Goal: Task Accomplishment & Management: Use online tool/utility

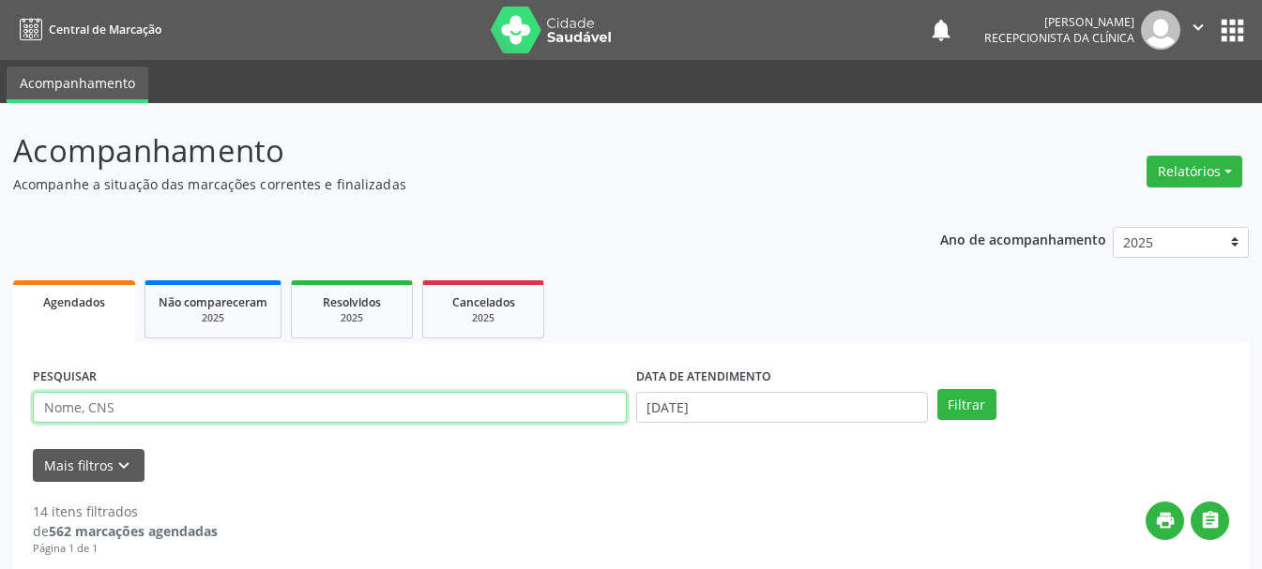
click at [305, 413] on input "text" at bounding box center [330, 408] width 594 height 32
click at [305, 411] on input "text" at bounding box center [330, 408] width 594 height 32
click at [303, 409] on input "text" at bounding box center [330, 408] width 594 height 32
type input "898004523972151"
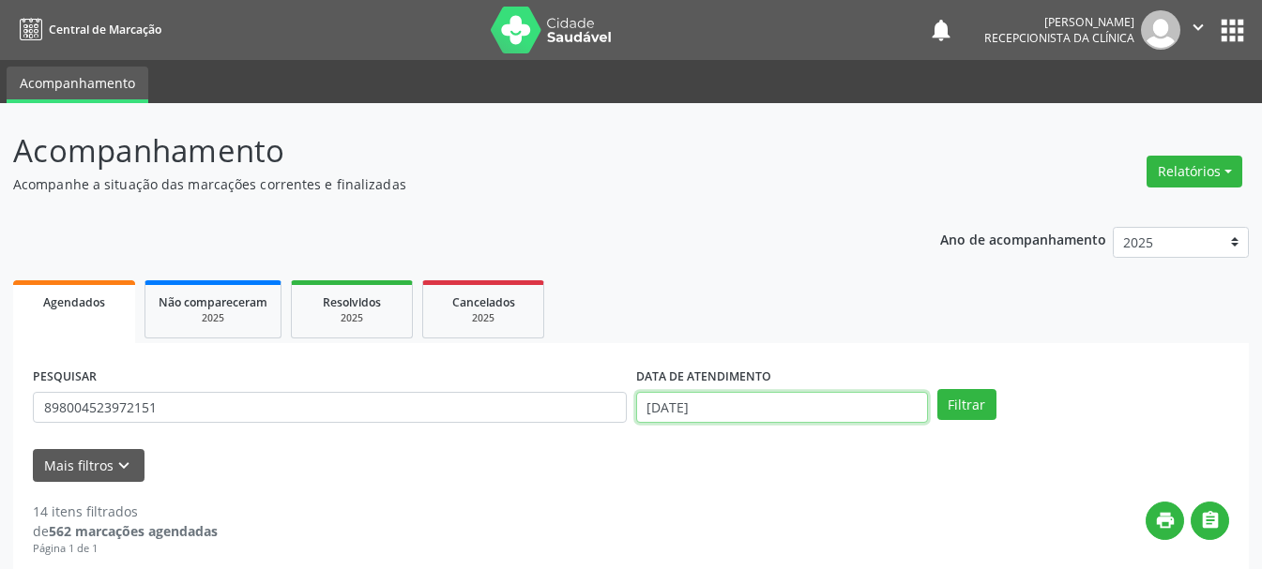
click at [699, 418] on input "[DATE]" at bounding box center [782, 408] width 292 height 32
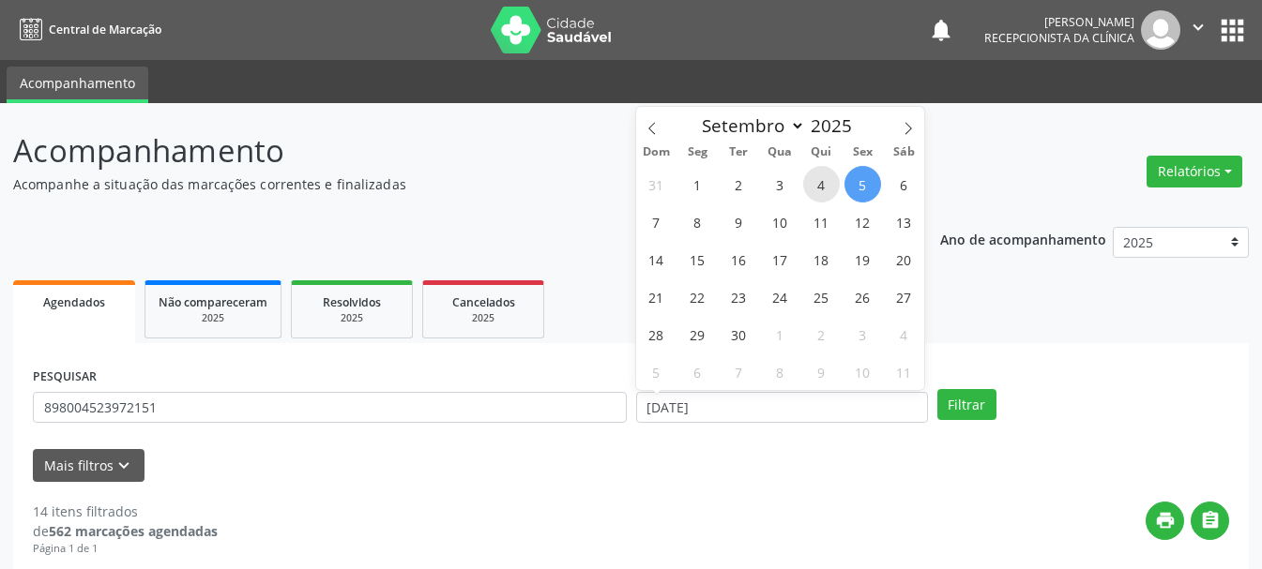
click at [823, 177] on span "4" at bounding box center [821, 184] width 37 height 37
type input "[DATE]"
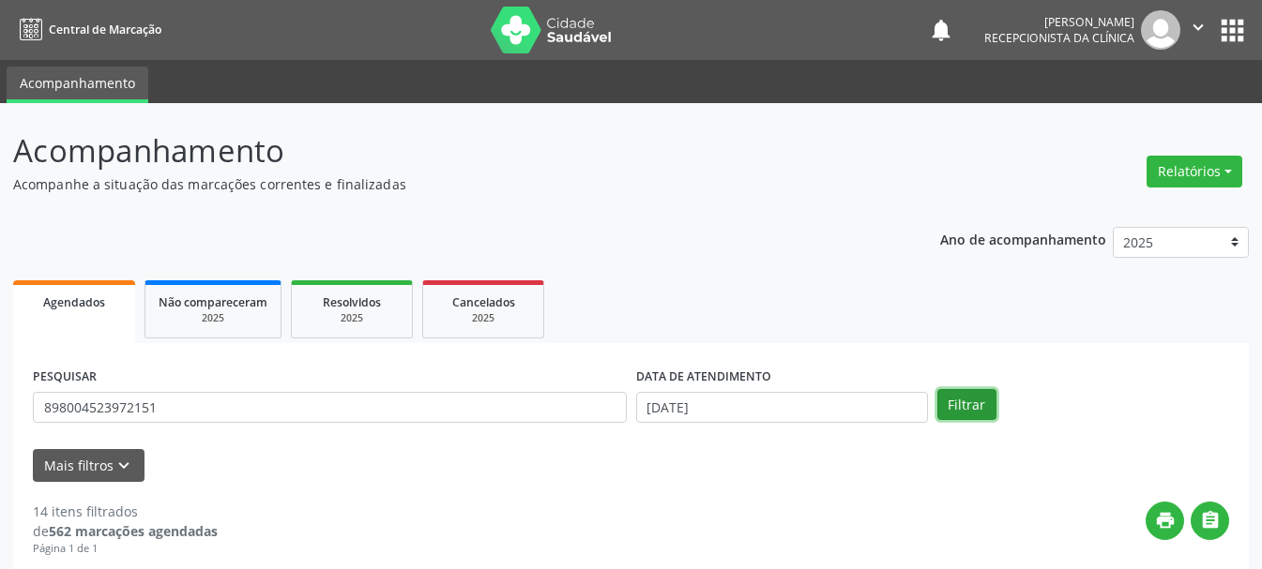
click at [946, 399] on button "Filtrar" at bounding box center [966, 405] width 59 height 32
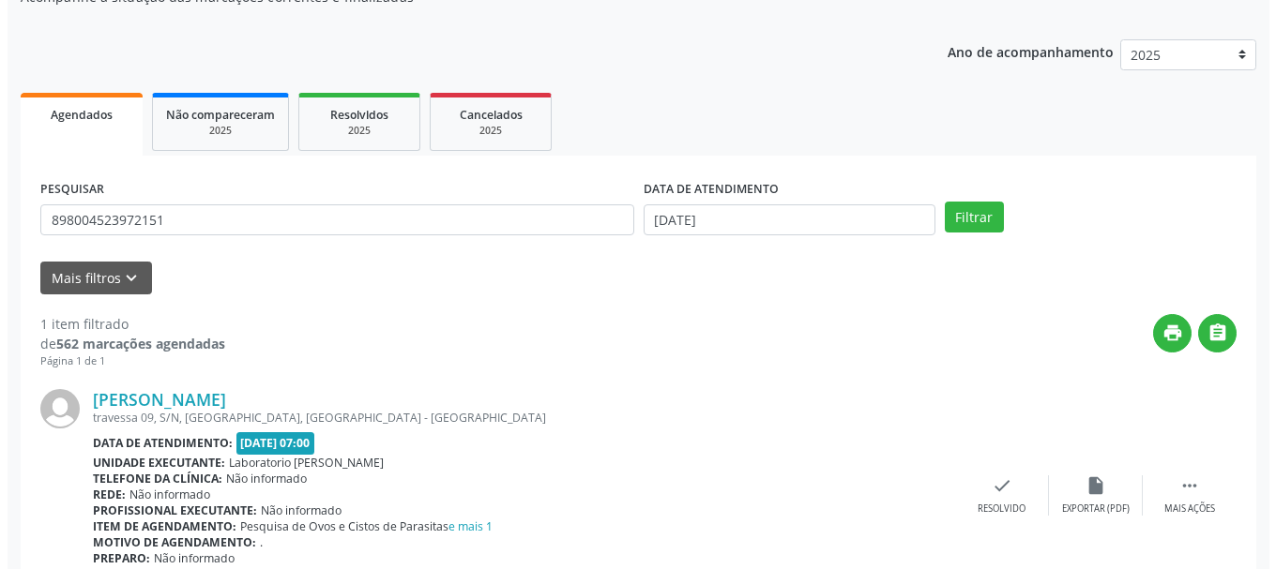
scroll to position [274, 0]
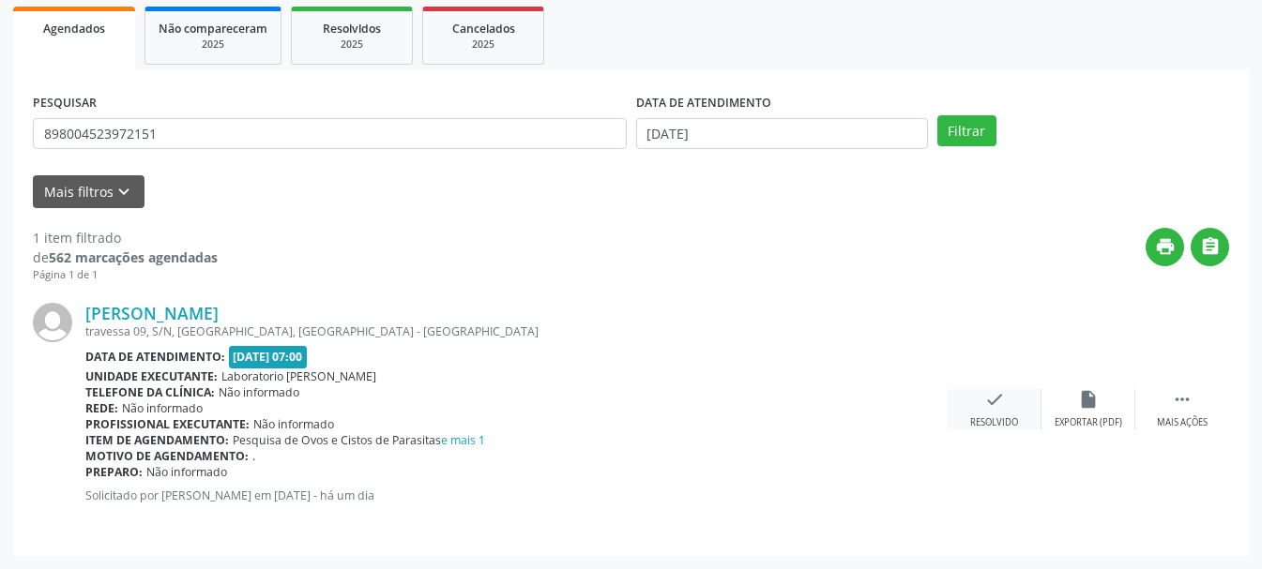
click at [991, 401] on icon "check" at bounding box center [994, 399] width 21 height 21
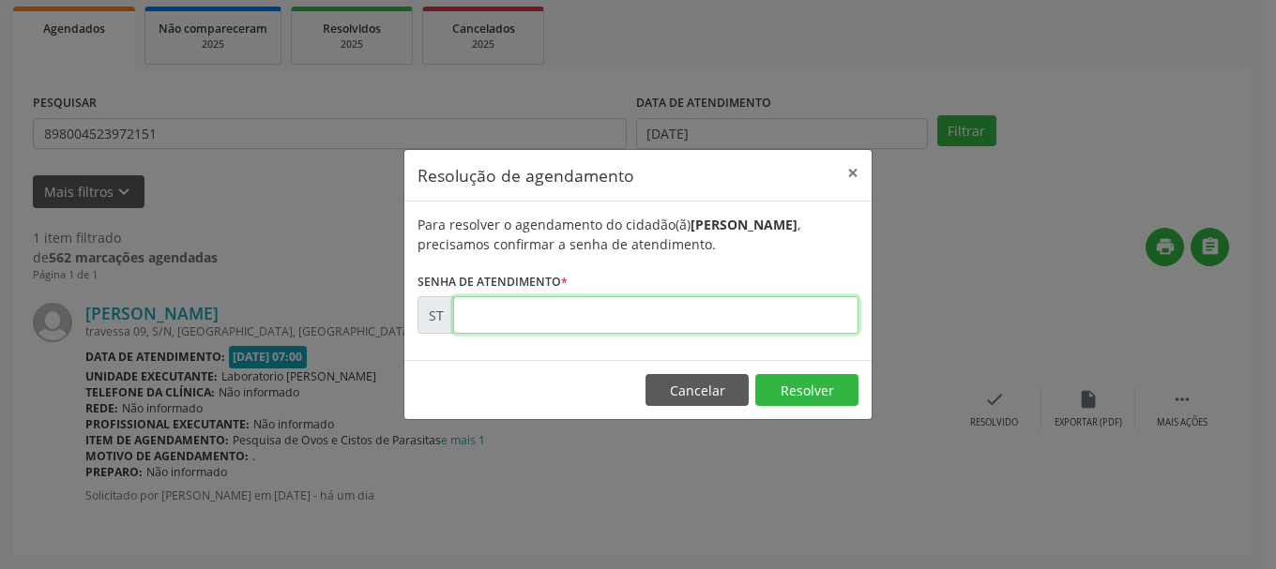
click at [575, 313] on input "text" at bounding box center [655, 315] width 405 height 38
type input "00021214"
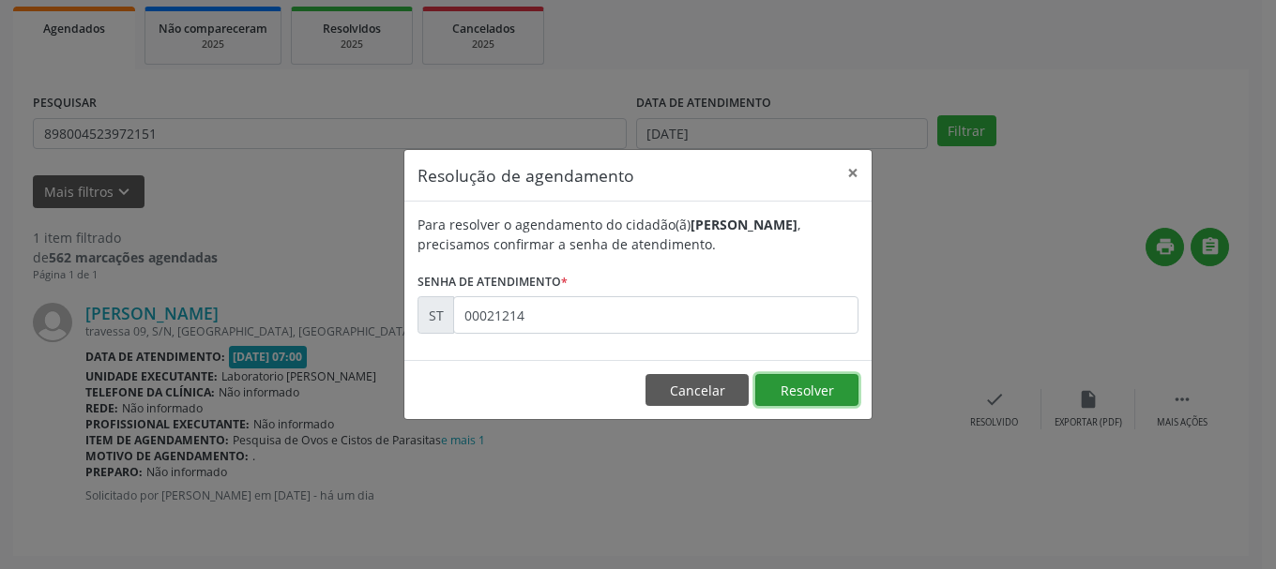
click at [820, 395] on button "Resolver" at bounding box center [806, 390] width 103 height 32
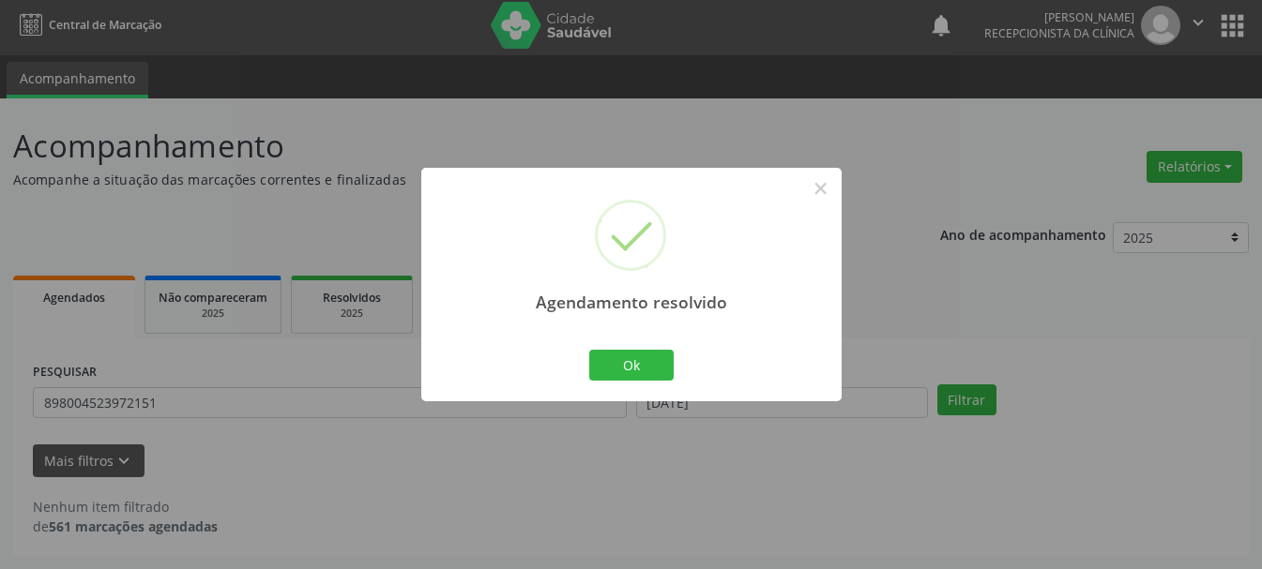
scroll to position [5, 0]
click at [658, 368] on button "Ok" at bounding box center [631, 366] width 84 height 32
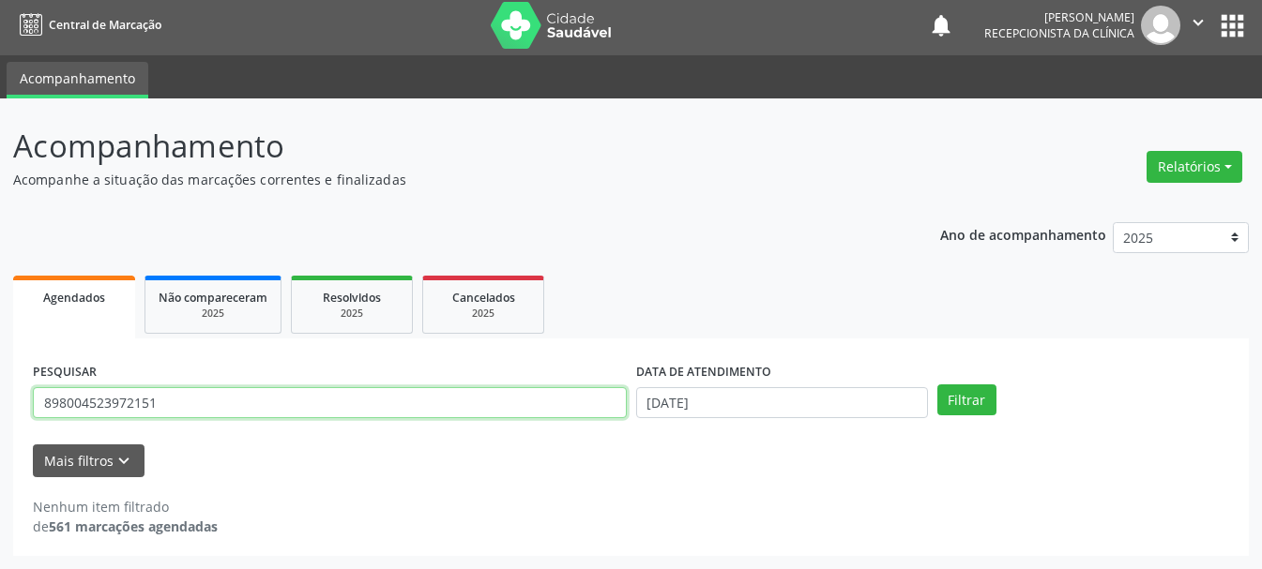
click at [354, 387] on input "898004523972151" at bounding box center [330, 403] width 594 height 32
drag, startPoint x: 330, startPoint y: 397, endPoint x: 0, endPoint y: 401, distance: 330.2
click at [0, 401] on div "Acompanhamento Acompanhe a situação das marcações correntes e finalizadas Relat…" at bounding box center [631, 333] width 1262 height 471
type input "707804696903413"
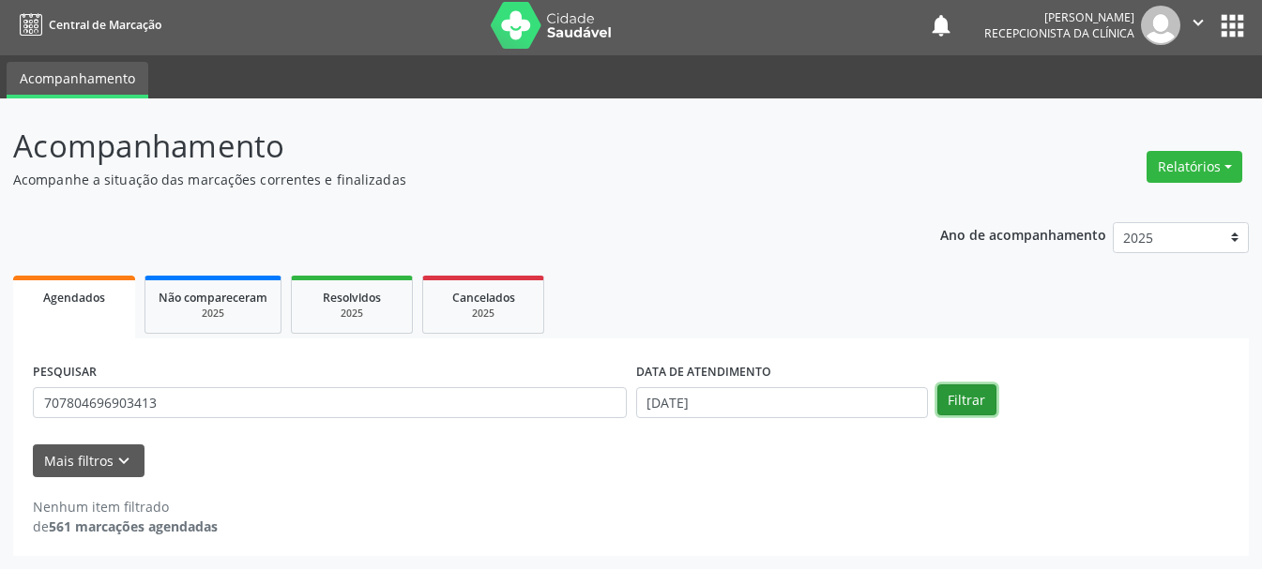
click at [966, 408] on button "Filtrar" at bounding box center [966, 401] width 59 height 32
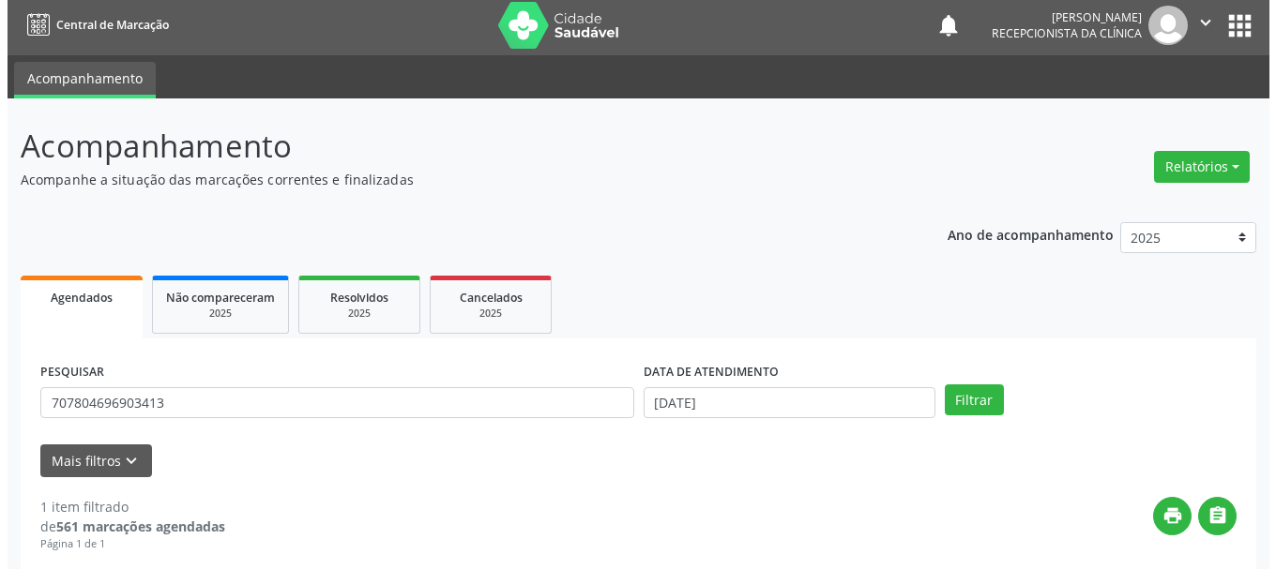
scroll to position [274, 0]
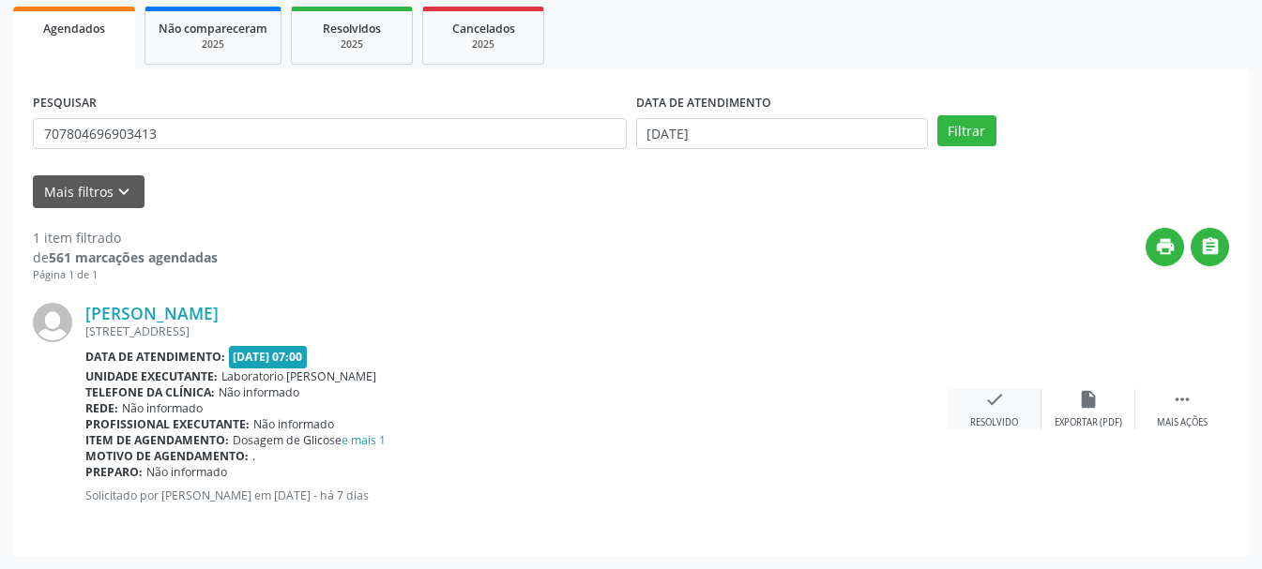
click at [996, 423] on div "Resolvido" at bounding box center [994, 423] width 48 height 13
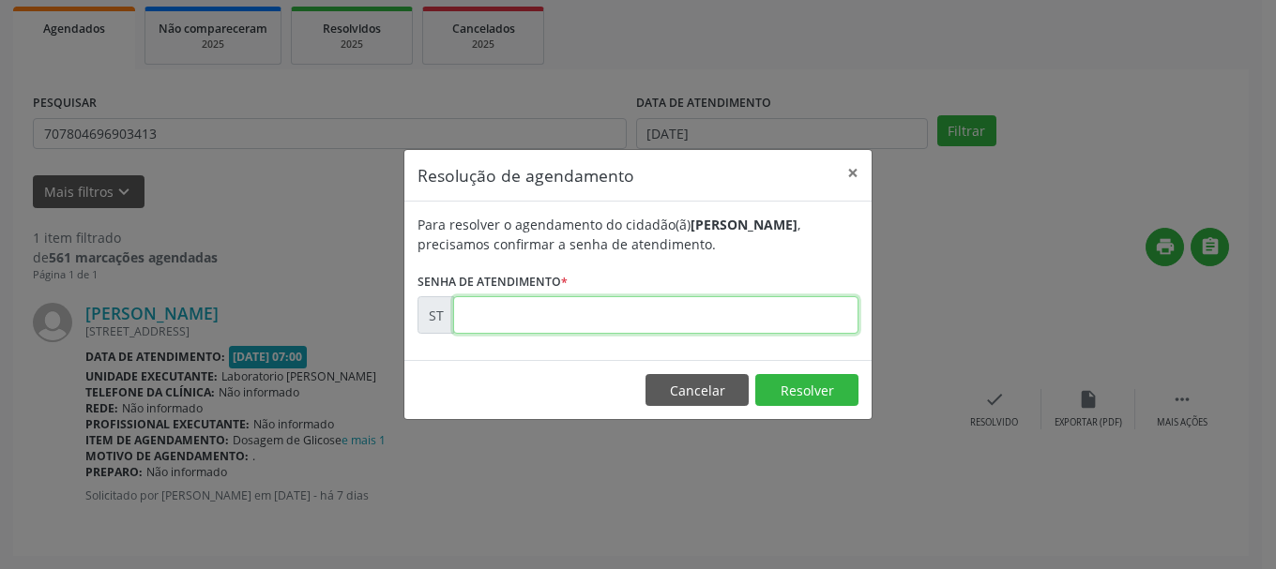
click at [545, 324] on input "text" at bounding box center [655, 315] width 405 height 38
type input "00020182"
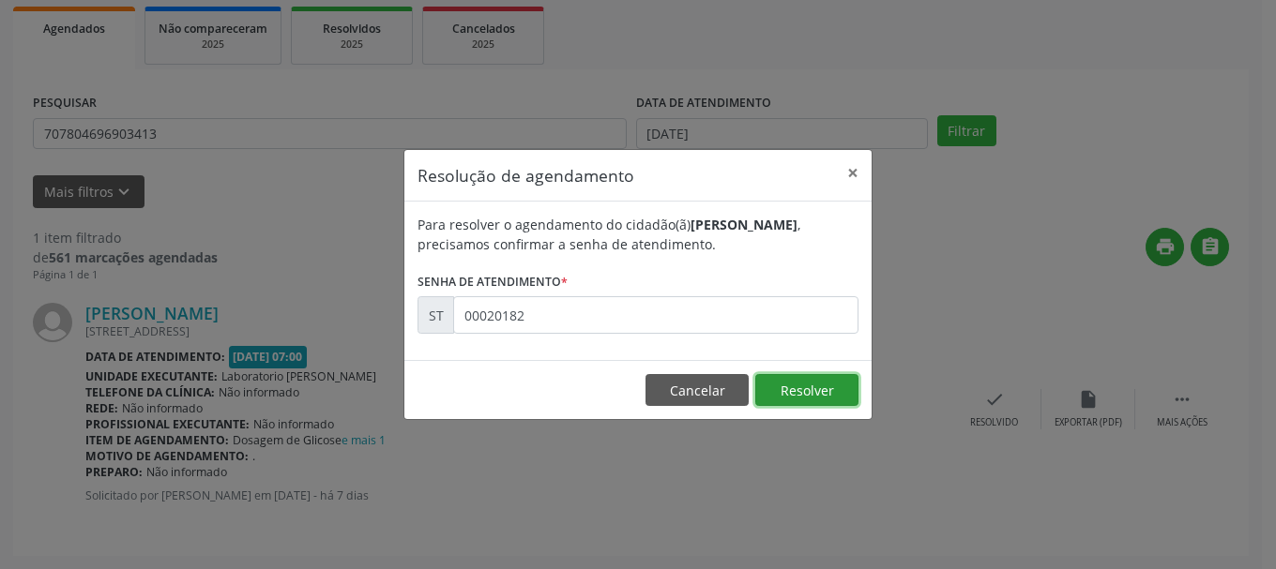
click at [821, 388] on button "Resolver" at bounding box center [806, 390] width 103 height 32
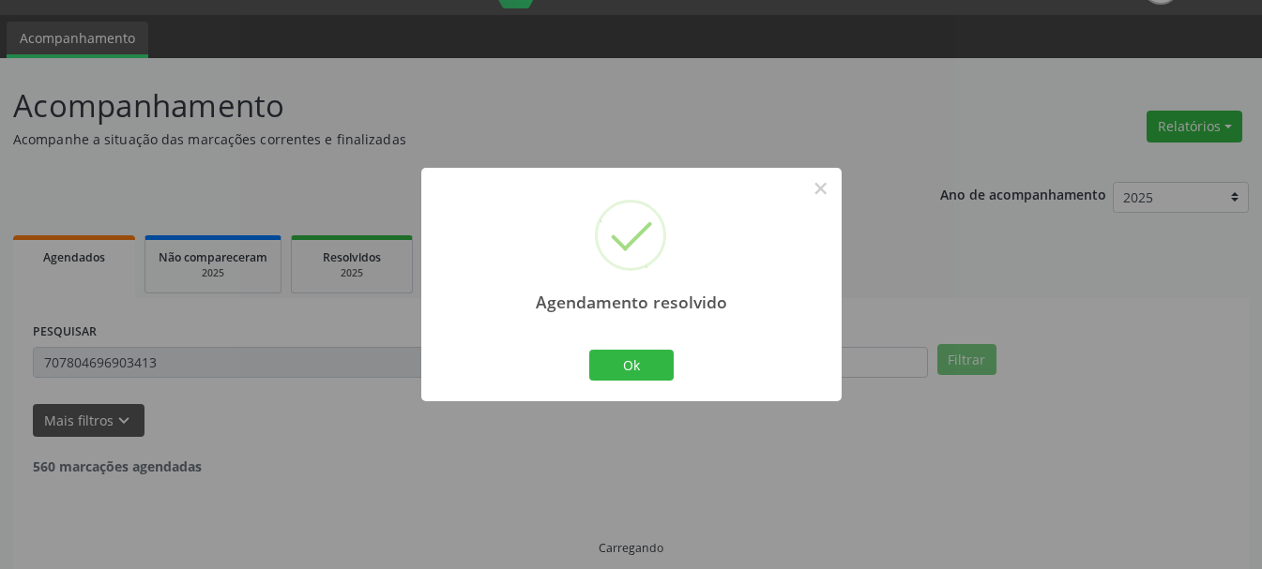
scroll to position [5, 0]
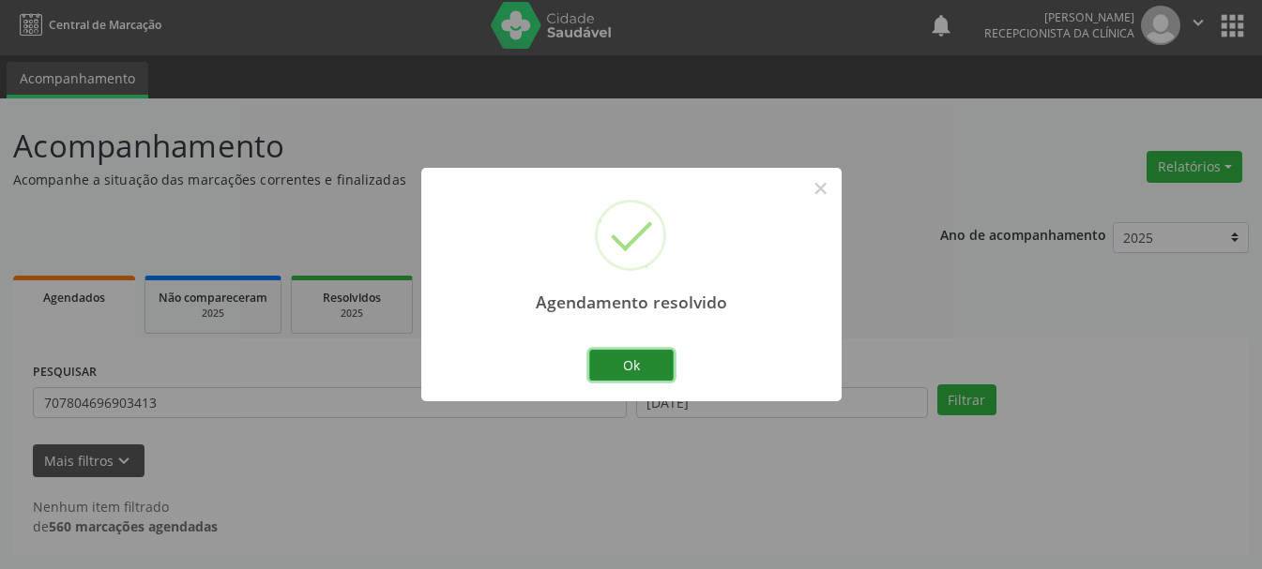
click at [617, 366] on button "Ok" at bounding box center [631, 366] width 84 height 32
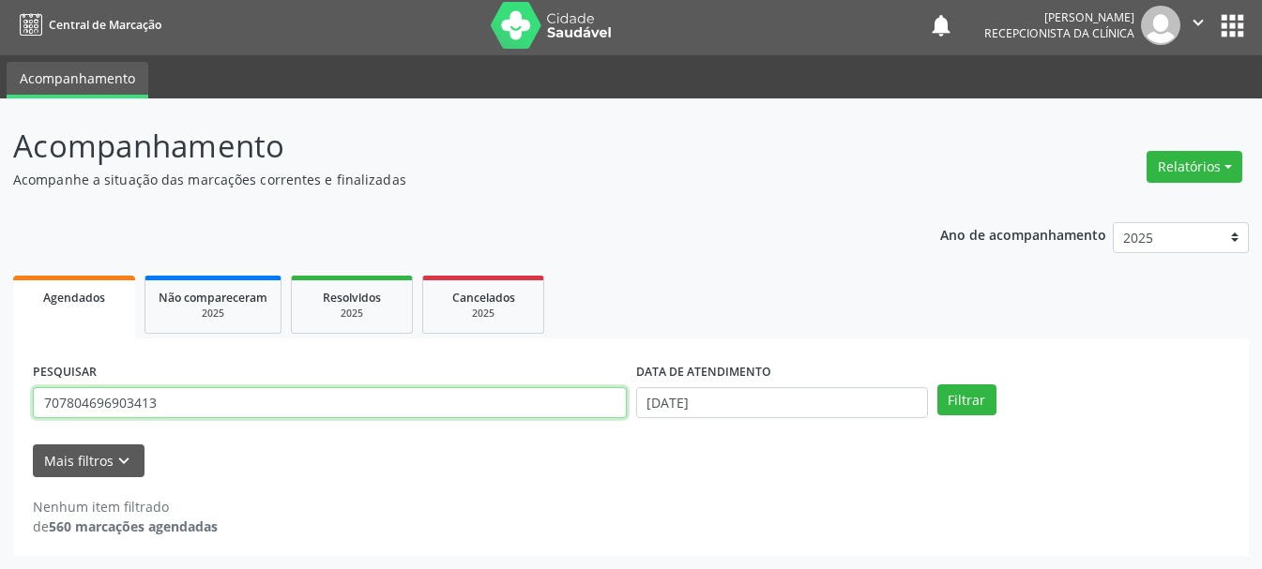
click at [330, 404] on input "707804696903413" at bounding box center [330, 403] width 594 height 32
type input "700404407545349"
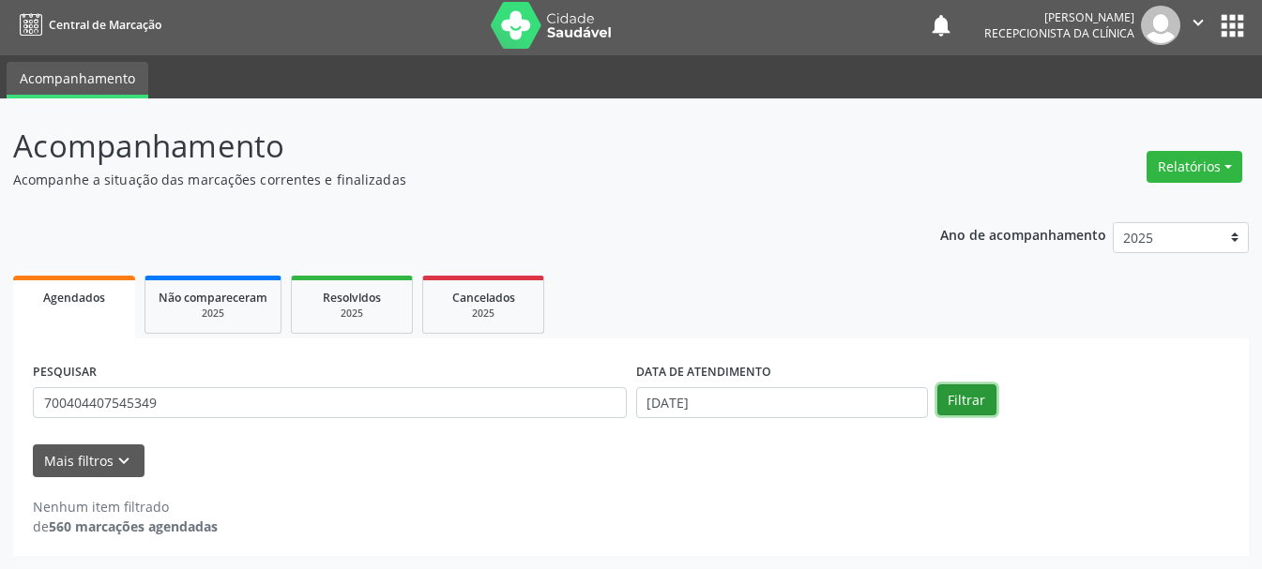
click at [957, 403] on button "Filtrar" at bounding box center [966, 401] width 59 height 32
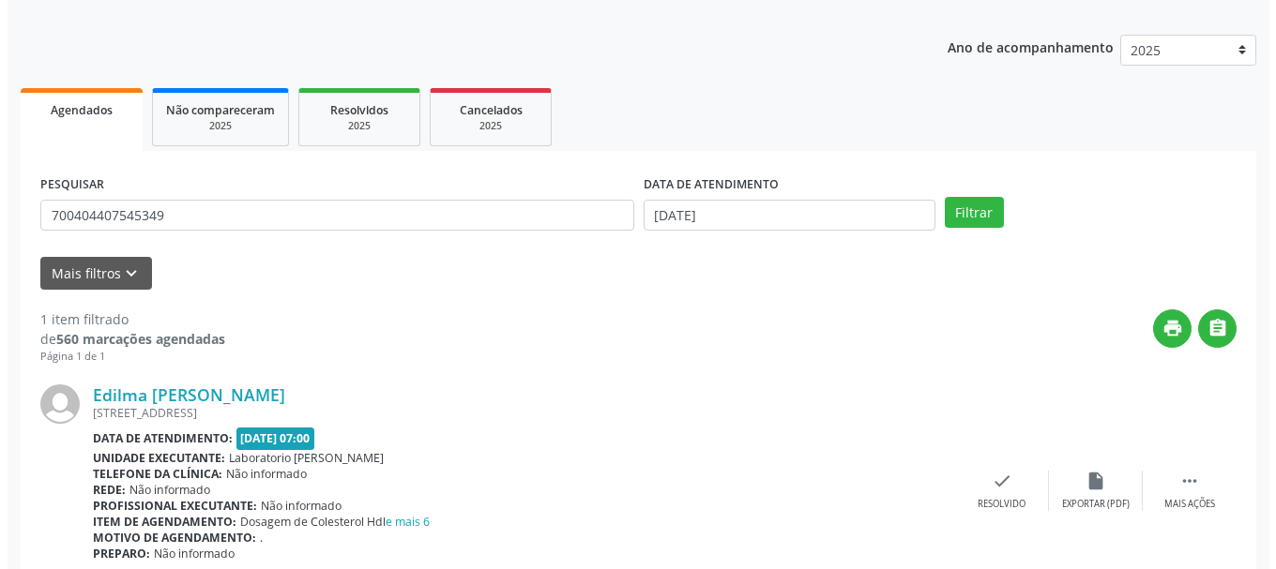
scroll to position [274, 0]
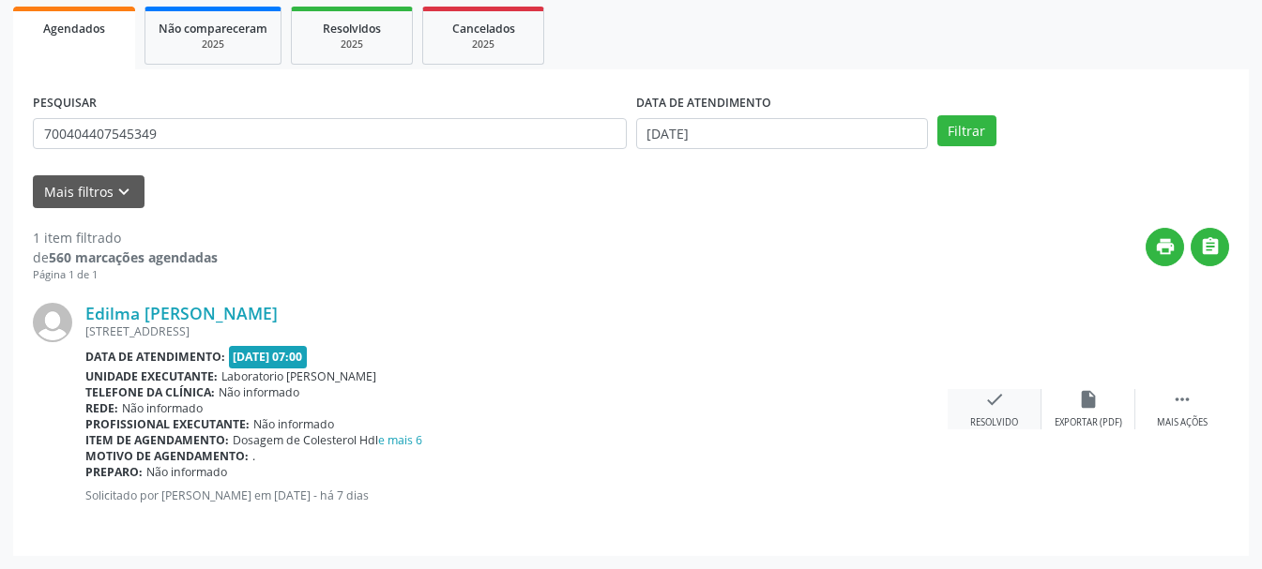
click at [992, 415] on div "check Resolvido" at bounding box center [994, 409] width 94 height 40
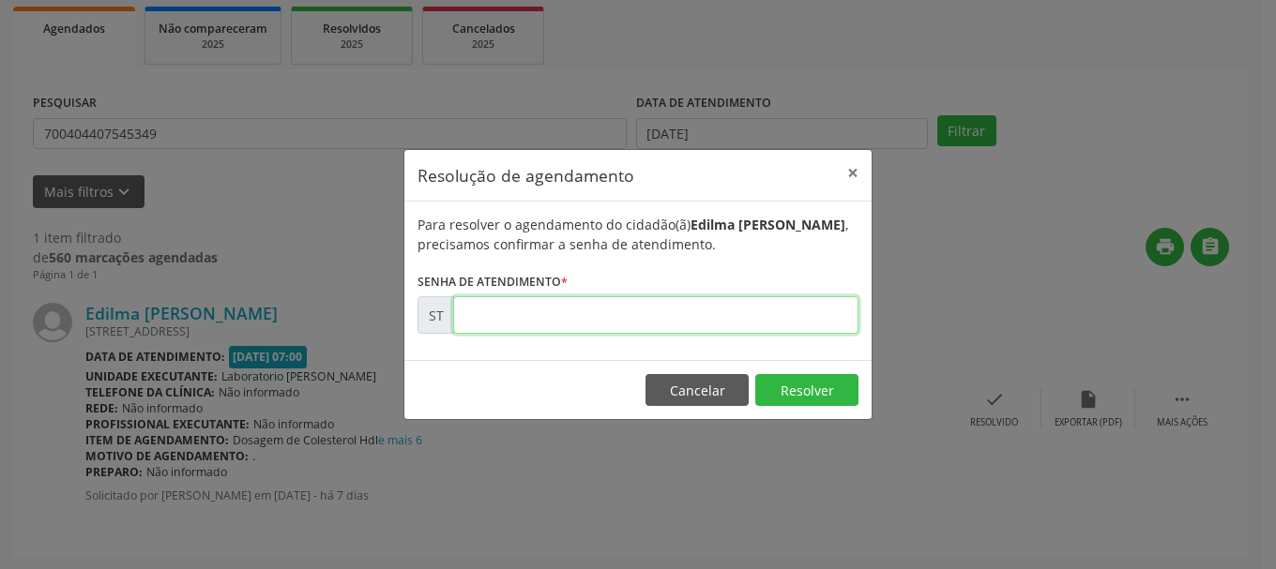
click at [462, 317] on input "text" at bounding box center [655, 315] width 405 height 38
type input "00020120"
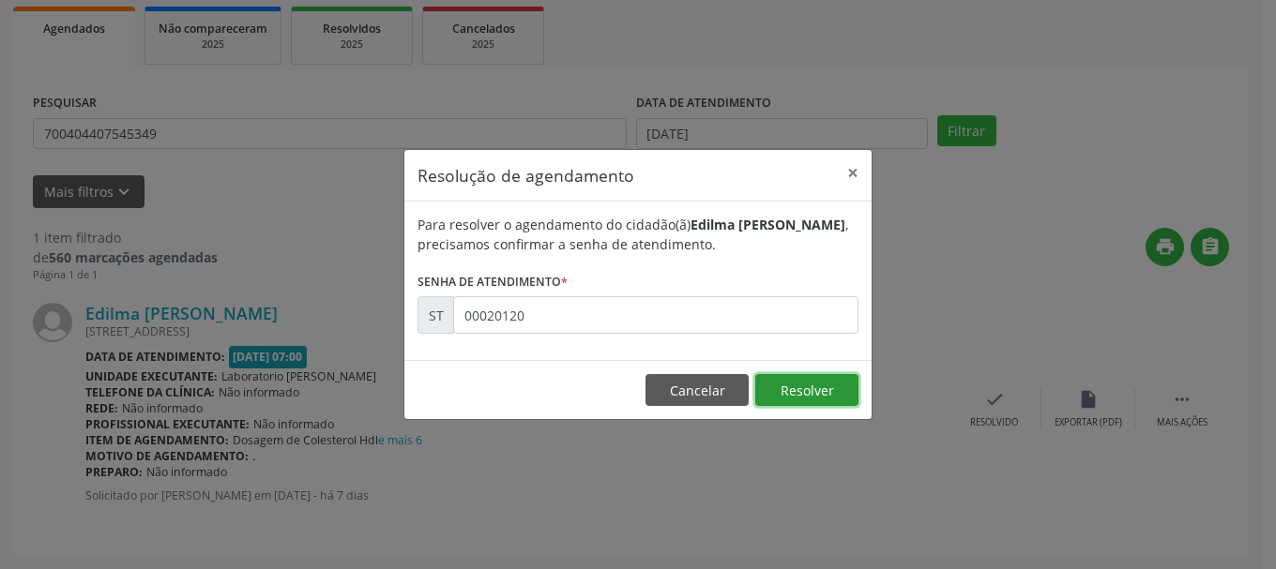
click at [807, 394] on button "Resolver" at bounding box center [806, 390] width 103 height 32
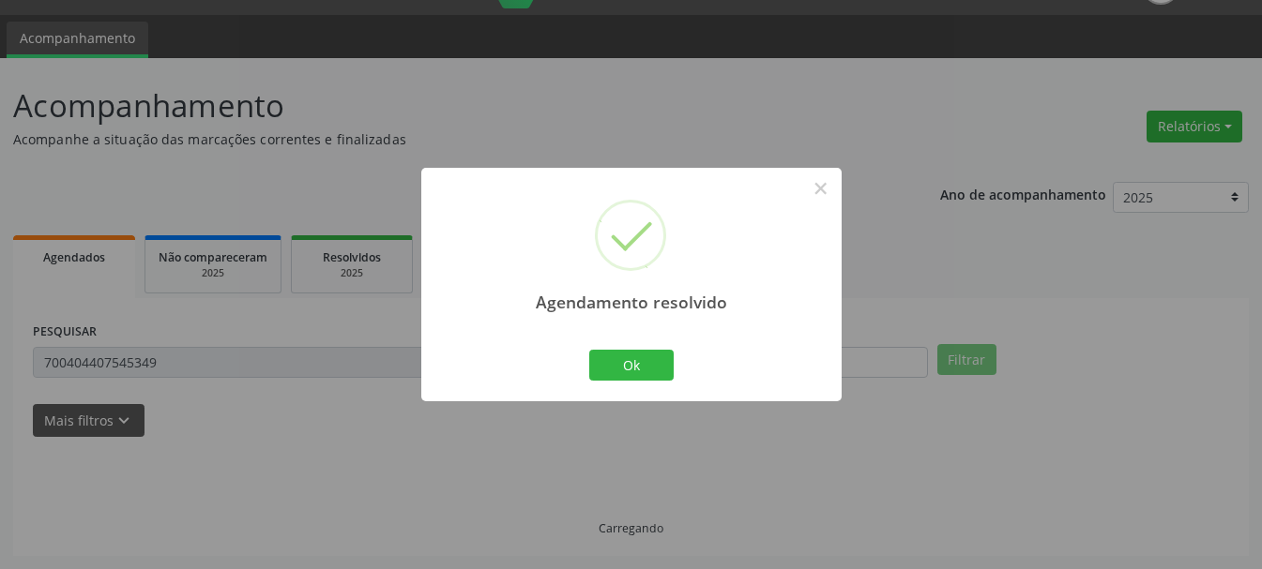
scroll to position [5, 0]
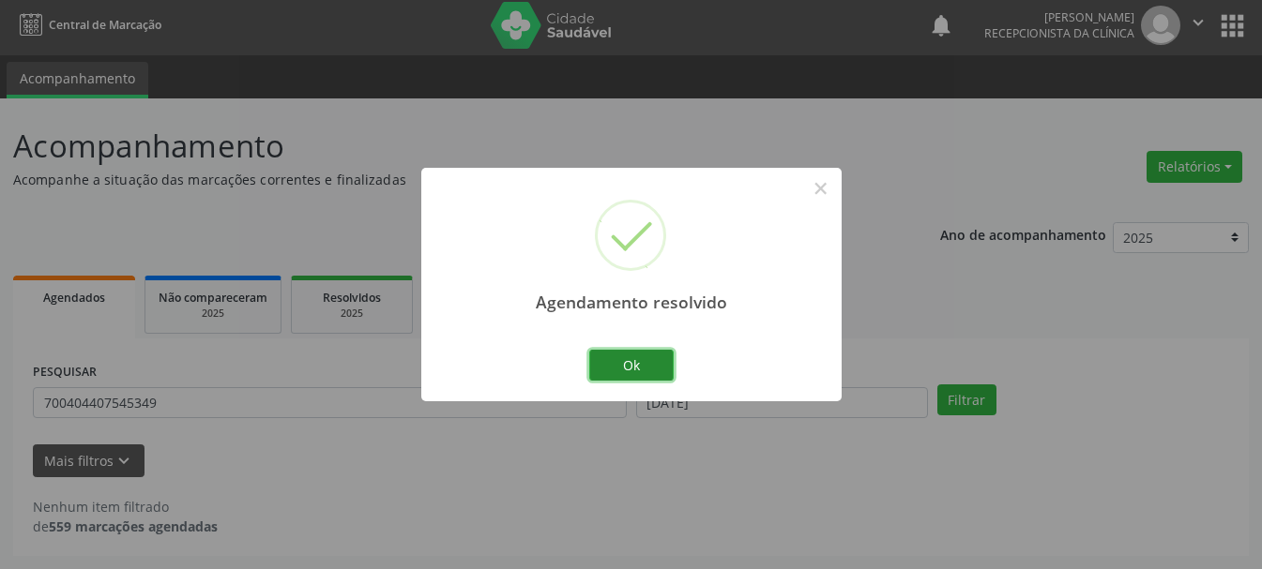
click at [642, 369] on button "Ok" at bounding box center [631, 366] width 84 height 32
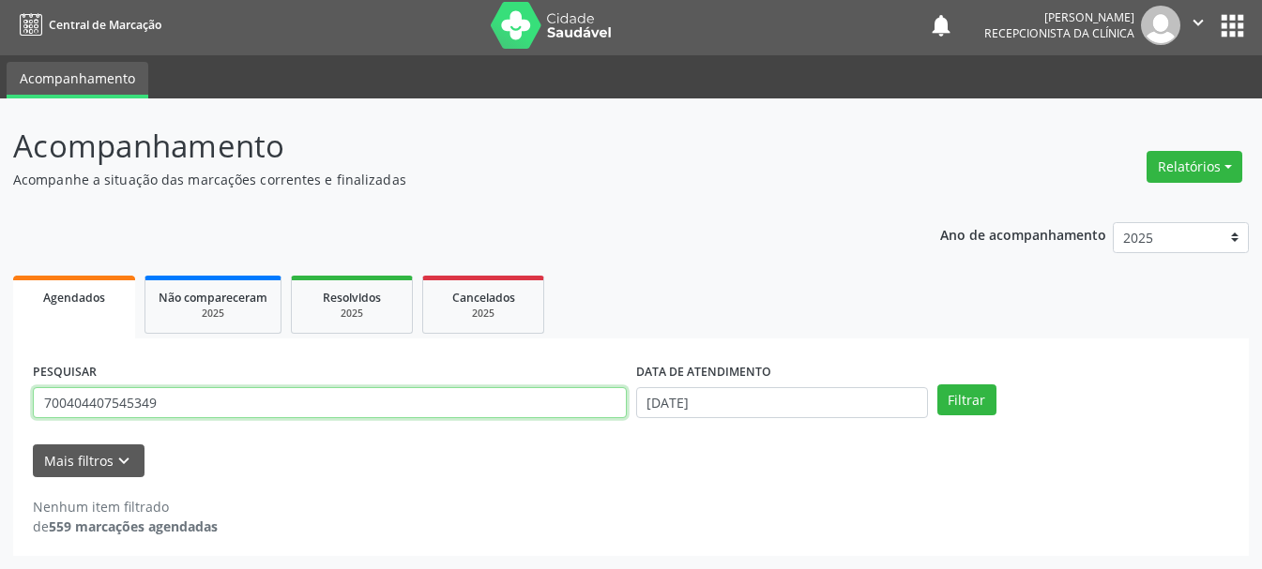
click at [411, 401] on input "700404407545349" at bounding box center [330, 403] width 594 height 32
type input "7"
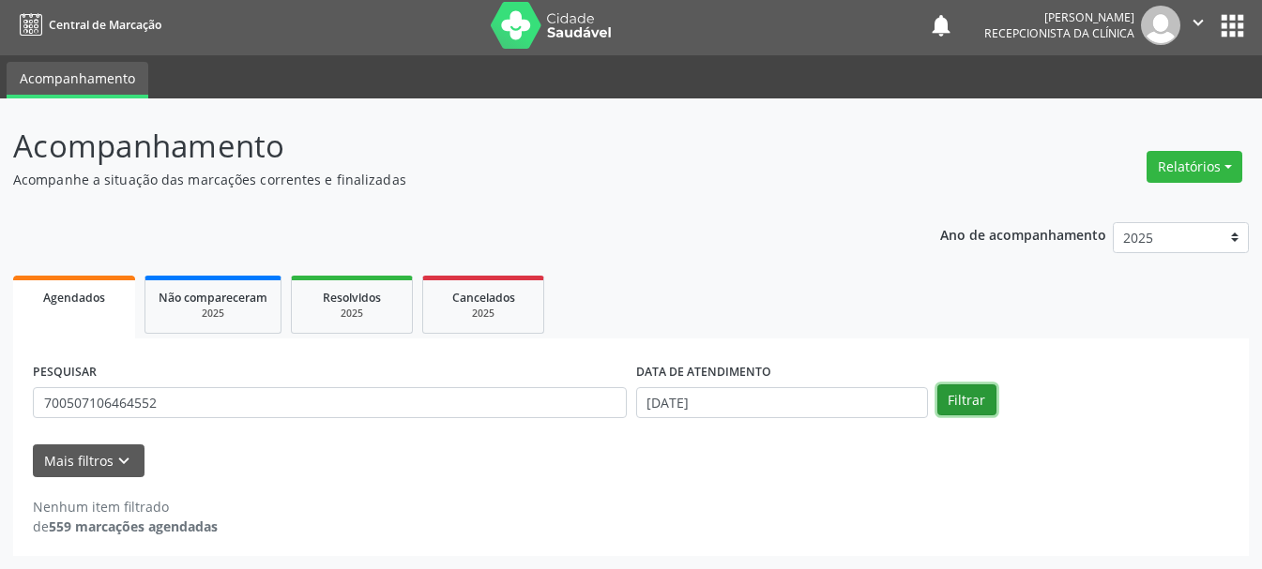
click at [970, 405] on button "Filtrar" at bounding box center [966, 401] width 59 height 32
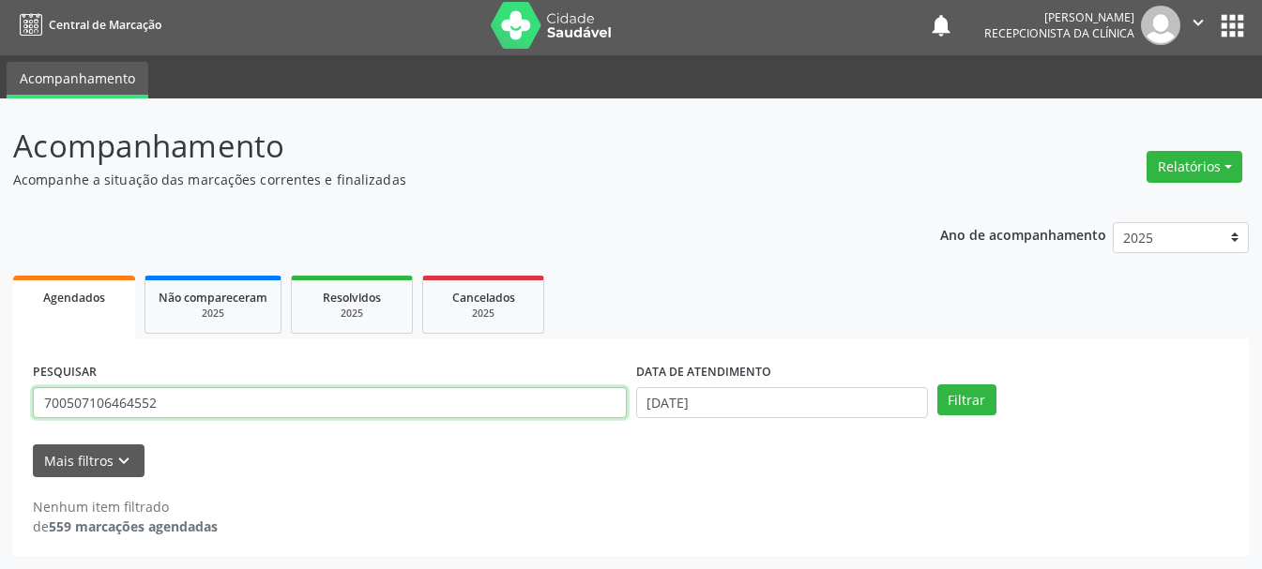
click at [64, 403] on input "700507106464552" at bounding box center [330, 403] width 594 height 32
click at [91, 399] on input "700507106464552" at bounding box center [330, 403] width 594 height 32
click at [103, 407] on input "700507106464552" at bounding box center [330, 403] width 594 height 32
click at [116, 402] on input "700507106464552" at bounding box center [330, 403] width 594 height 32
click at [137, 397] on input "700507106464552" at bounding box center [330, 403] width 594 height 32
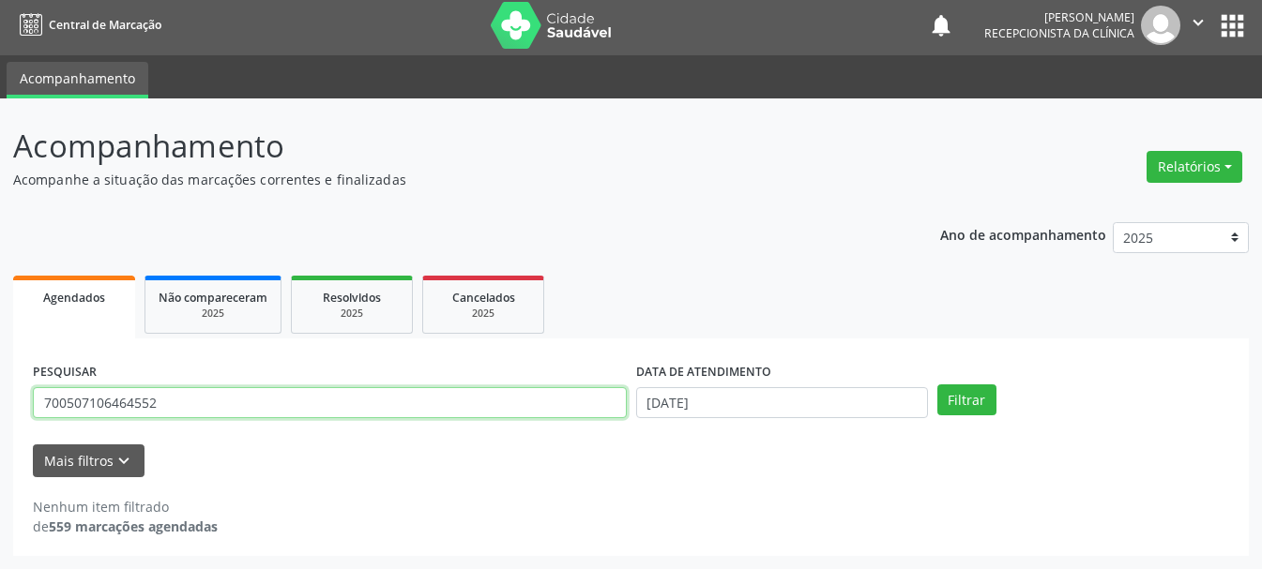
click at [142, 399] on input "700507106464552" at bounding box center [330, 403] width 594 height 32
type input "700507106464252"
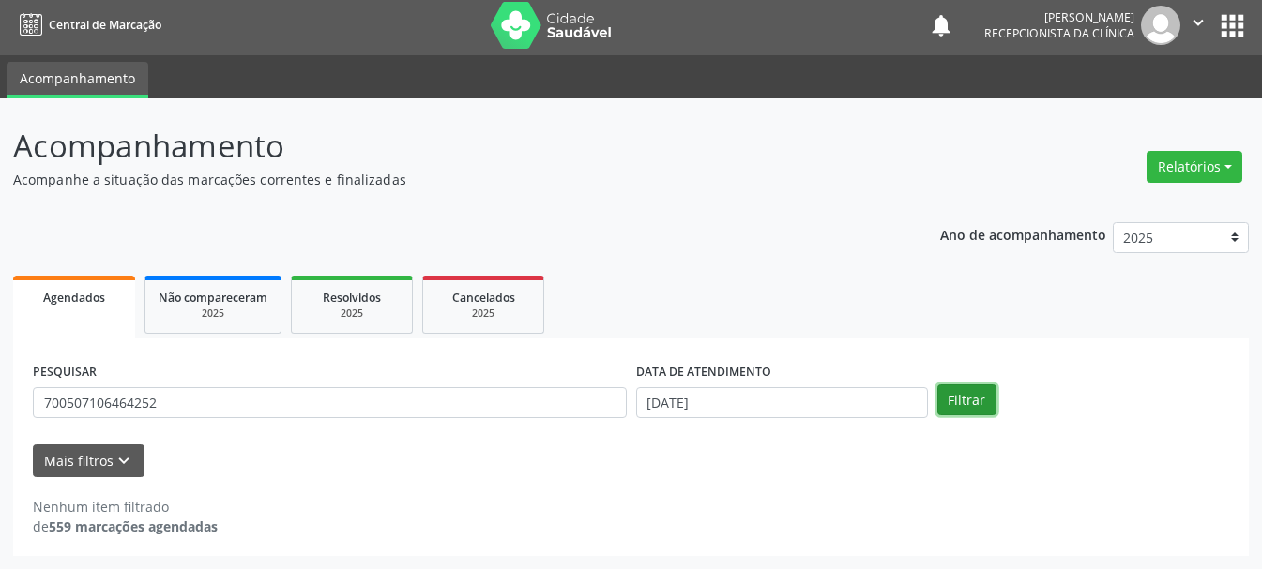
click at [985, 399] on button "Filtrar" at bounding box center [966, 401] width 59 height 32
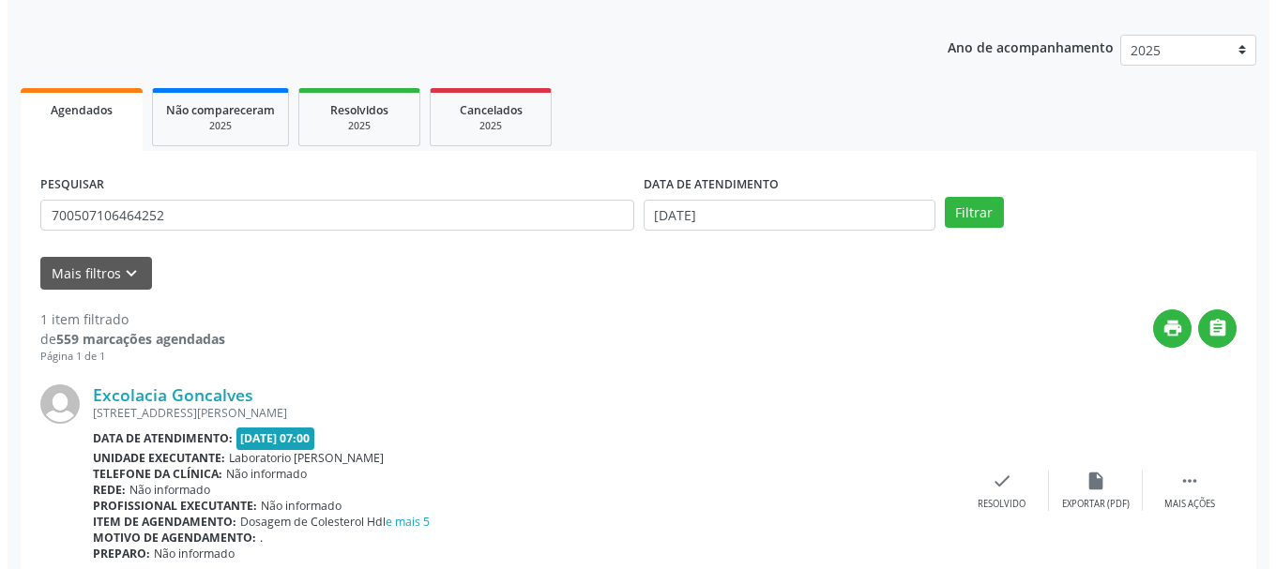
scroll to position [274, 0]
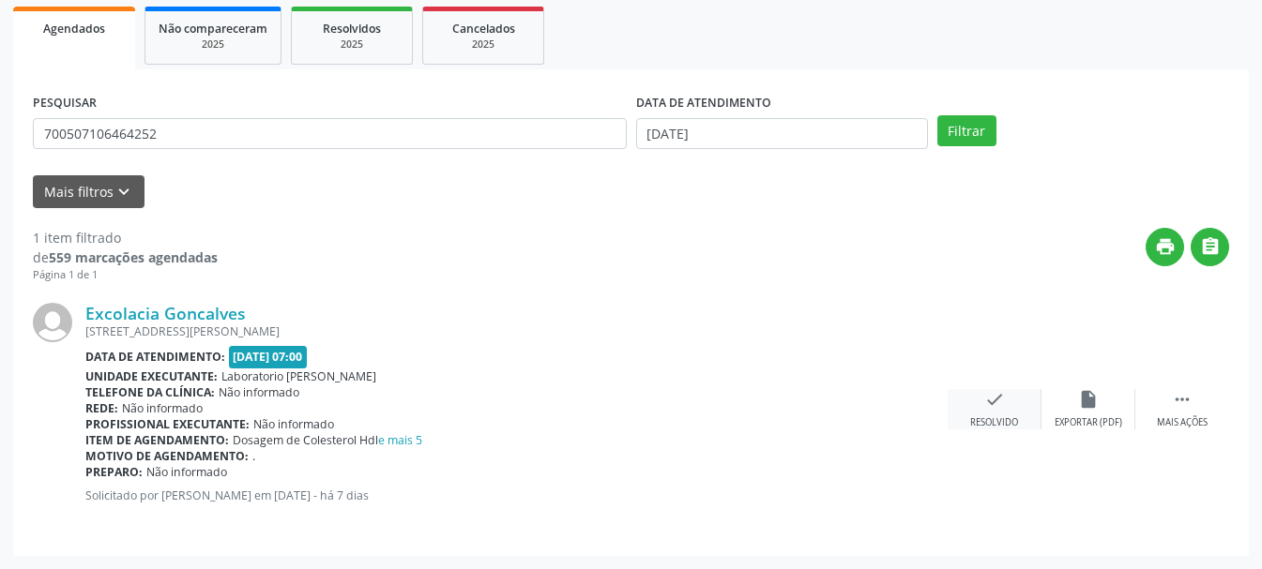
click at [992, 418] on div "Resolvido" at bounding box center [994, 423] width 48 height 13
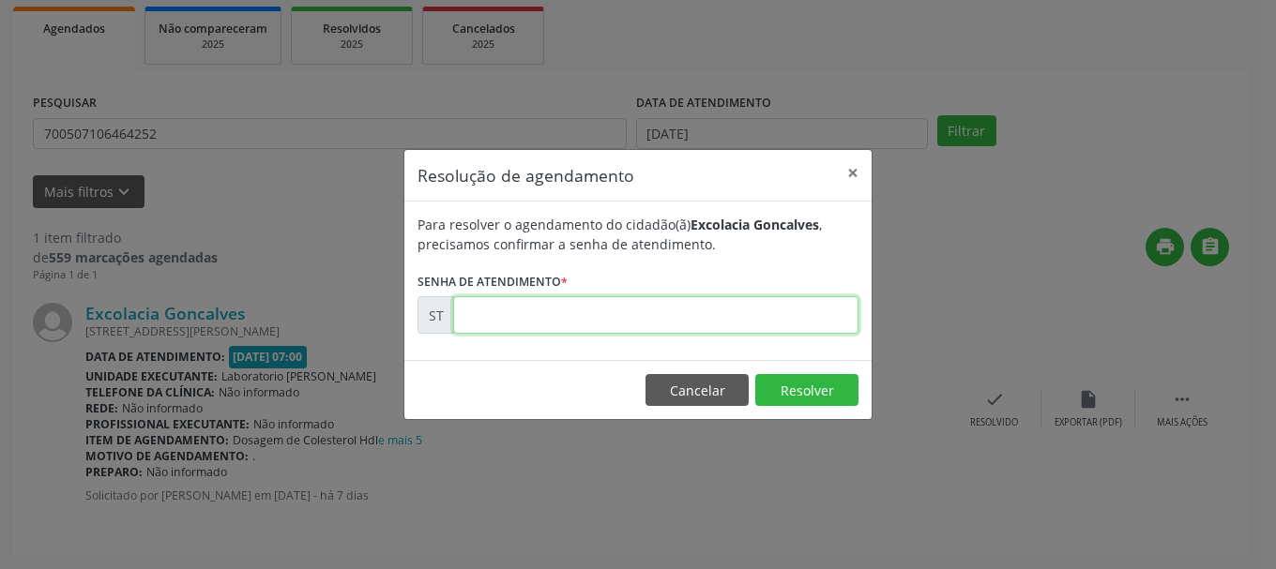
click at [632, 324] on input "text" at bounding box center [655, 315] width 405 height 38
type input "00020180"
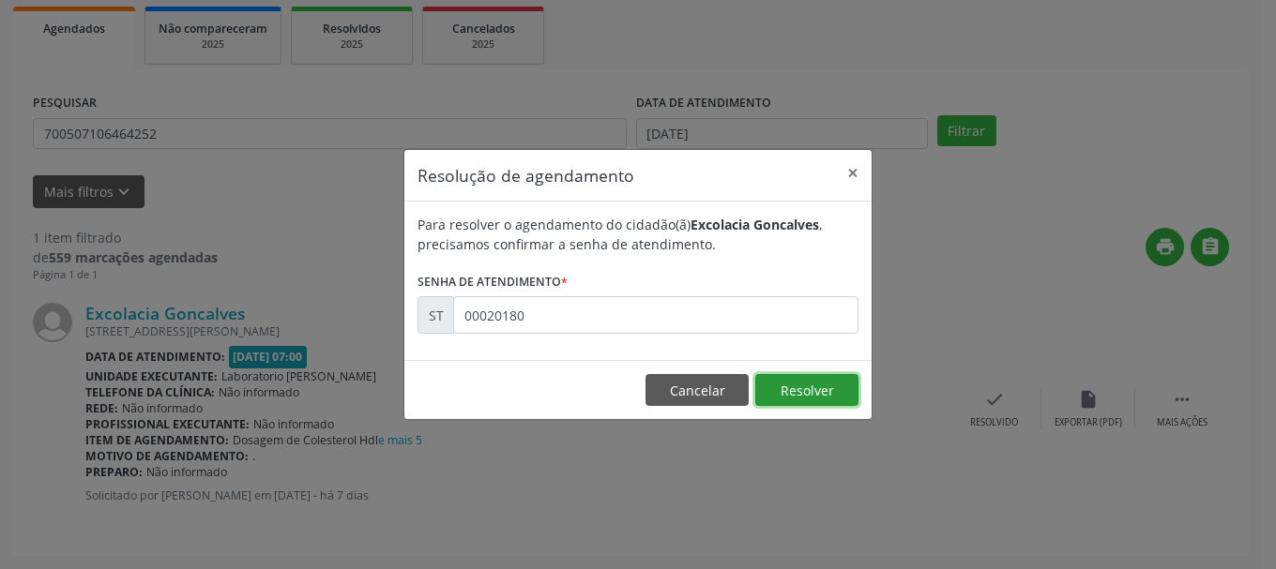
click at [817, 386] on button "Resolver" at bounding box center [806, 390] width 103 height 32
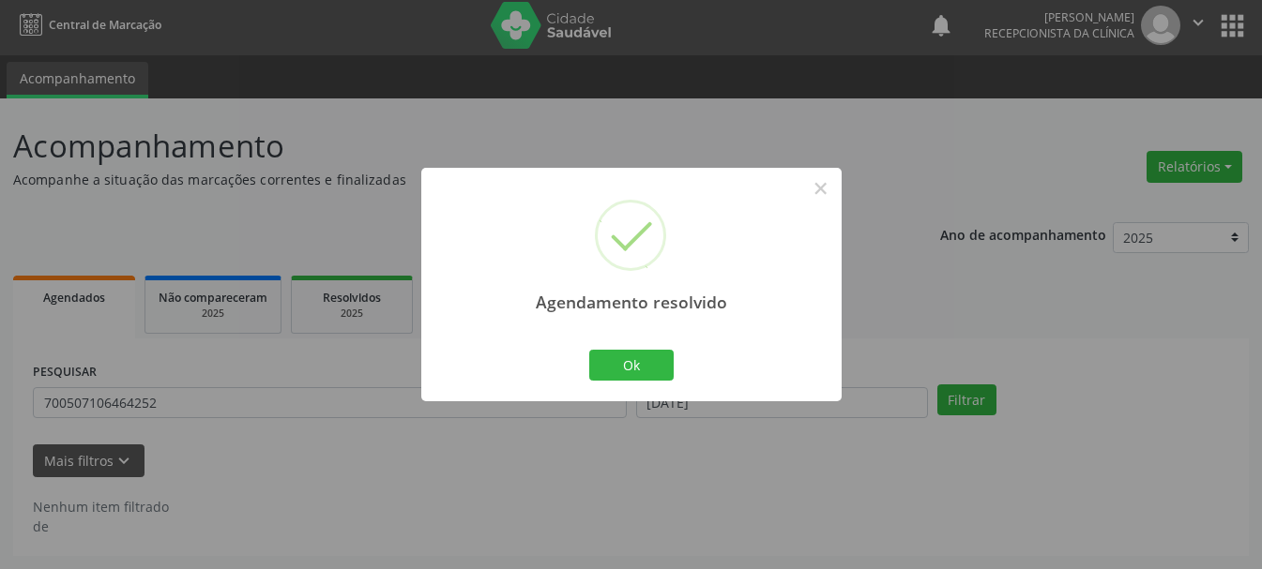
scroll to position [5, 0]
click at [642, 355] on button "Ok" at bounding box center [631, 366] width 84 height 32
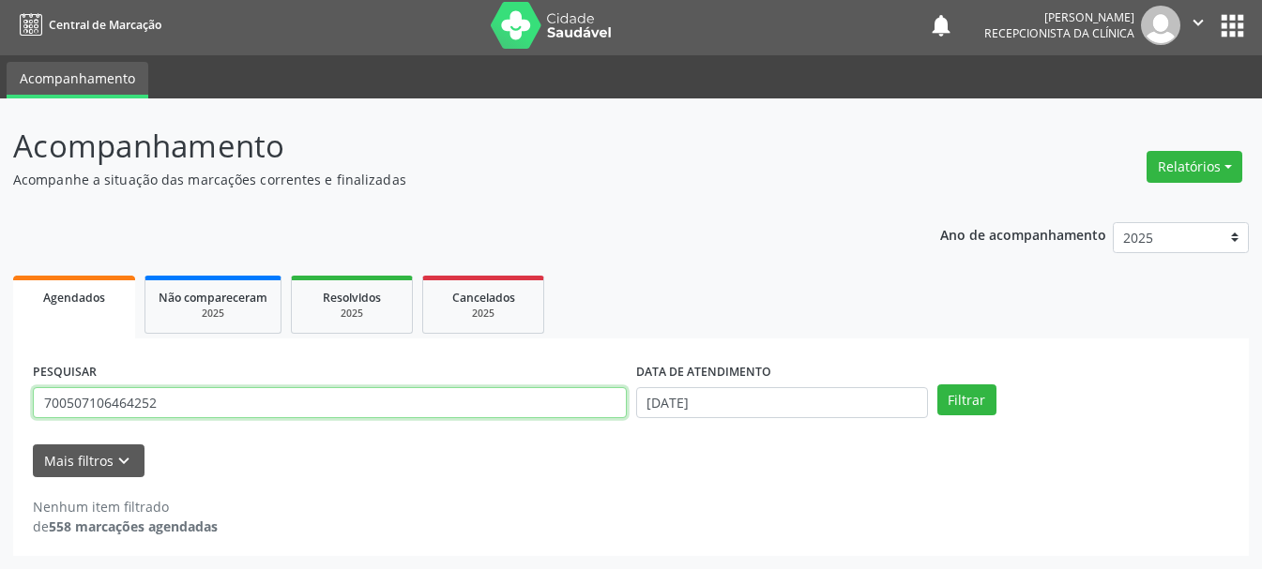
click at [328, 392] on input "700507106464252" at bounding box center [330, 403] width 594 height 32
type input "7"
type input "704006347708563"
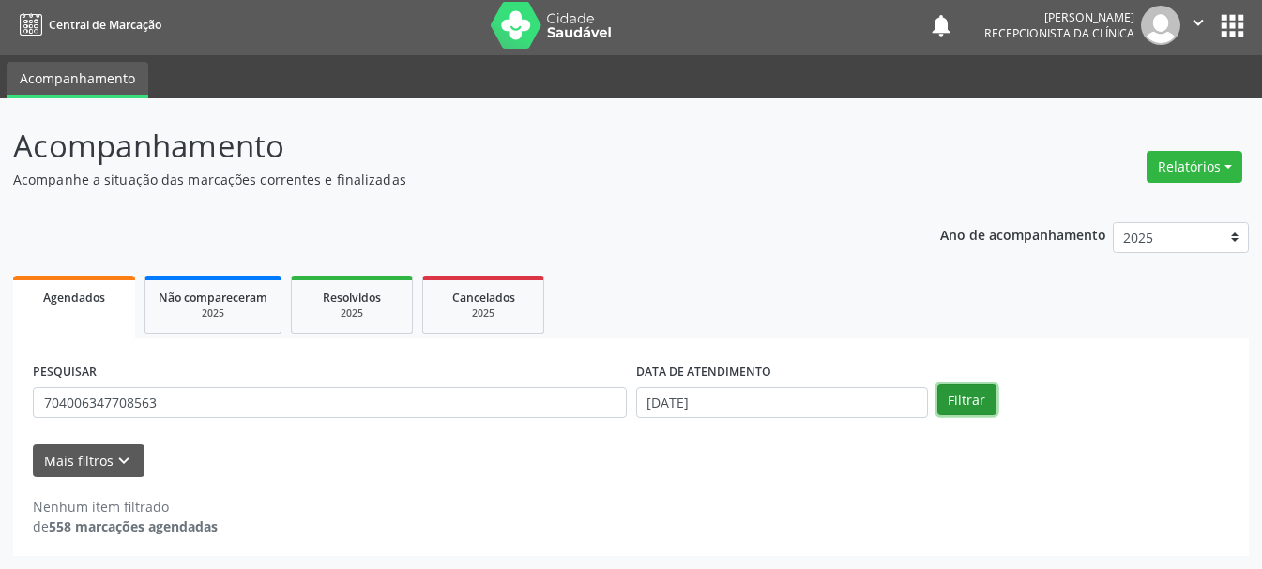
click at [959, 398] on button "Filtrar" at bounding box center [966, 401] width 59 height 32
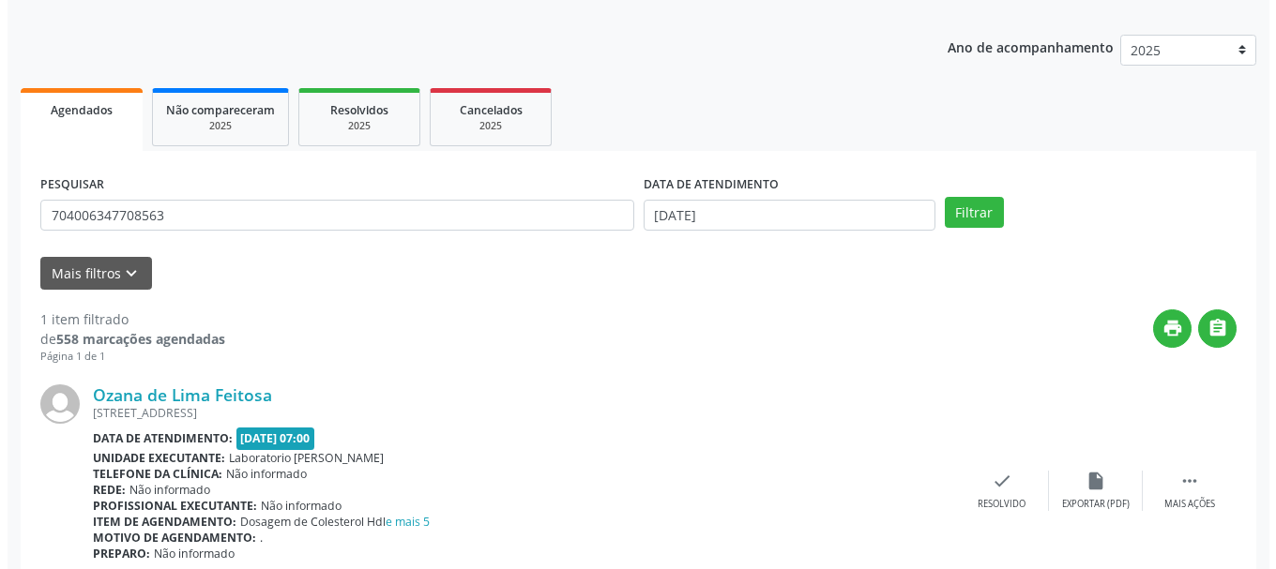
scroll to position [274, 0]
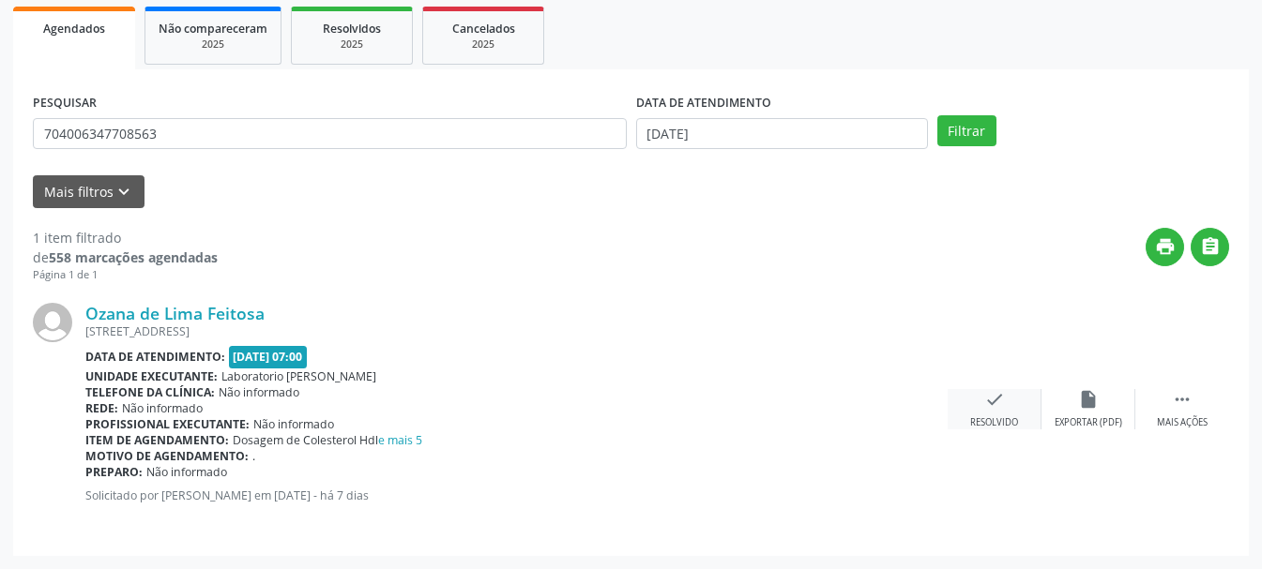
click at [994, 395] on icon "check" at bounding box center [994, 399] width 21 height 21
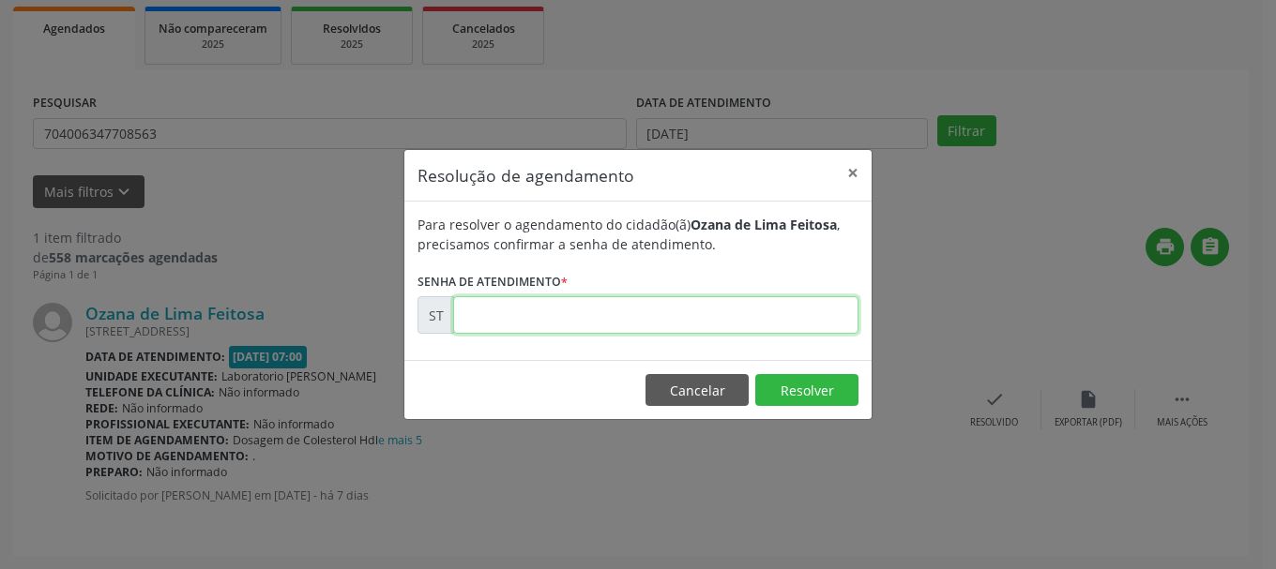
click at [683, 319] on input "text" at bounding box center [655, 315] width 405 height 38
type input "00020167"
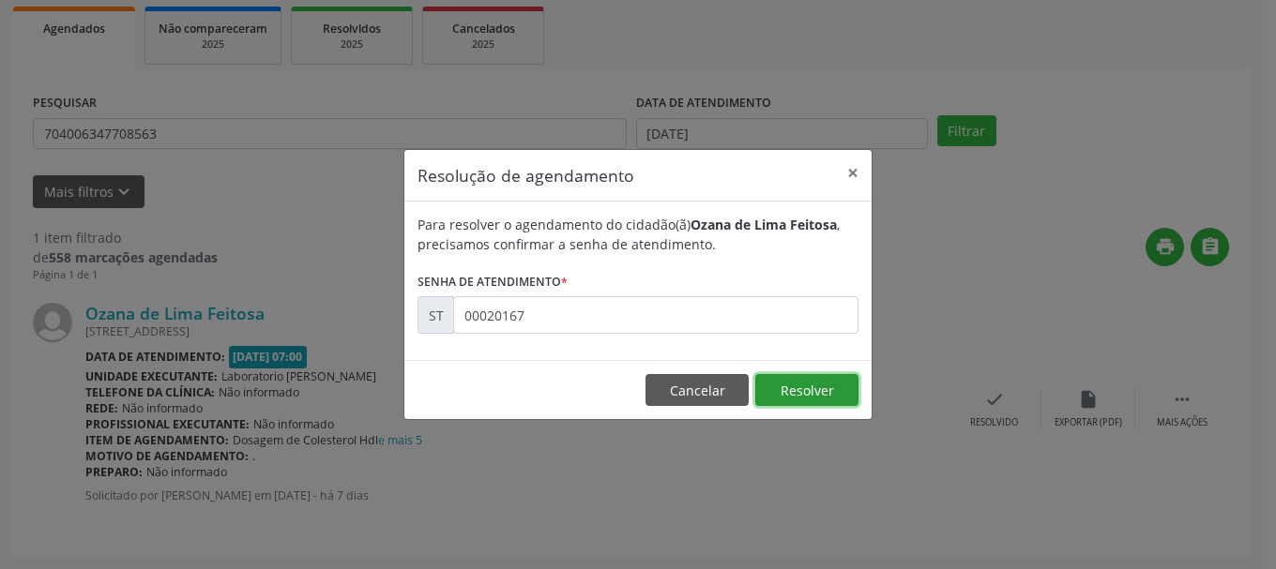
click at [780, 392] on button "Resolver" at bounding box center [806, 390] width 103 height 32
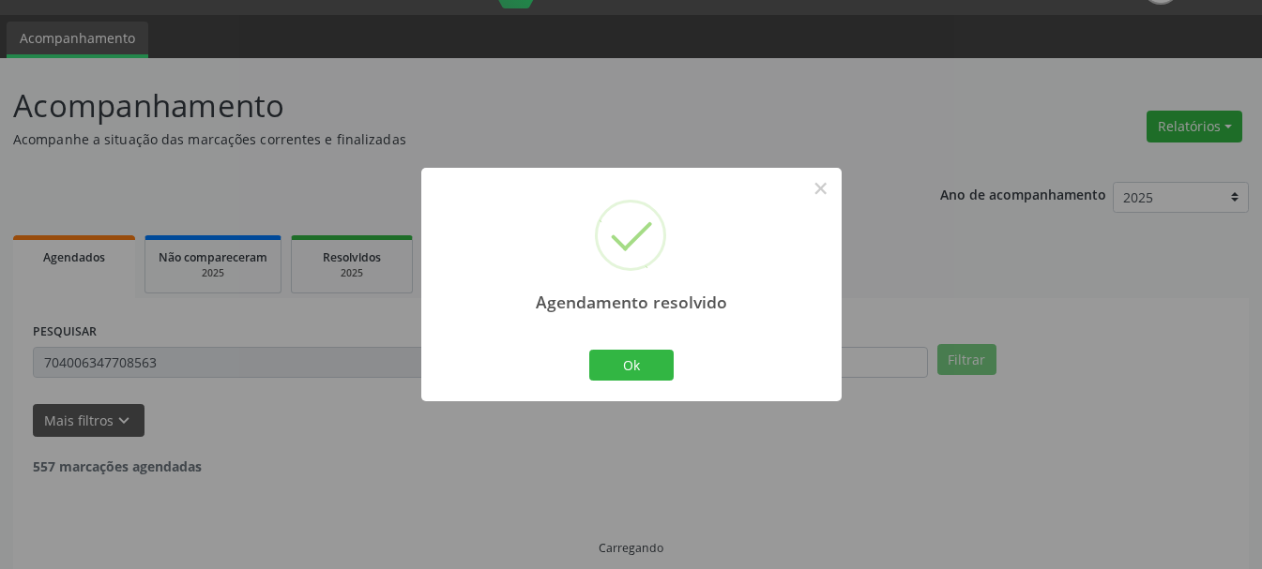
scroll to position [5, 0]
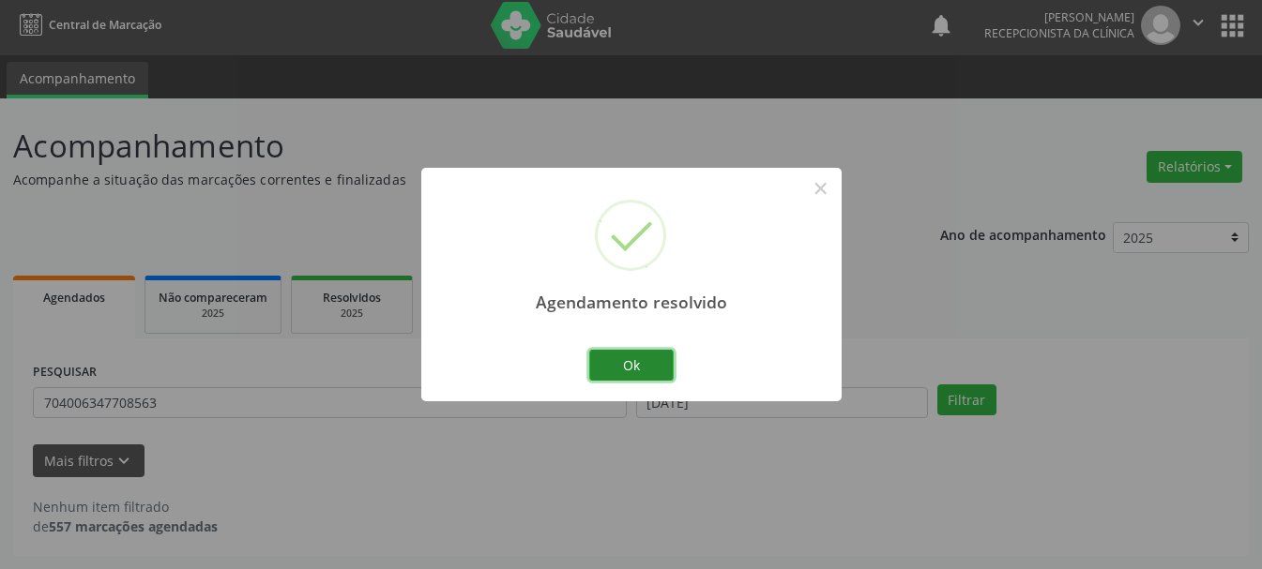
click at [635, 369] on button "Ok" at bounding box center [631, 366] width 84 height 32
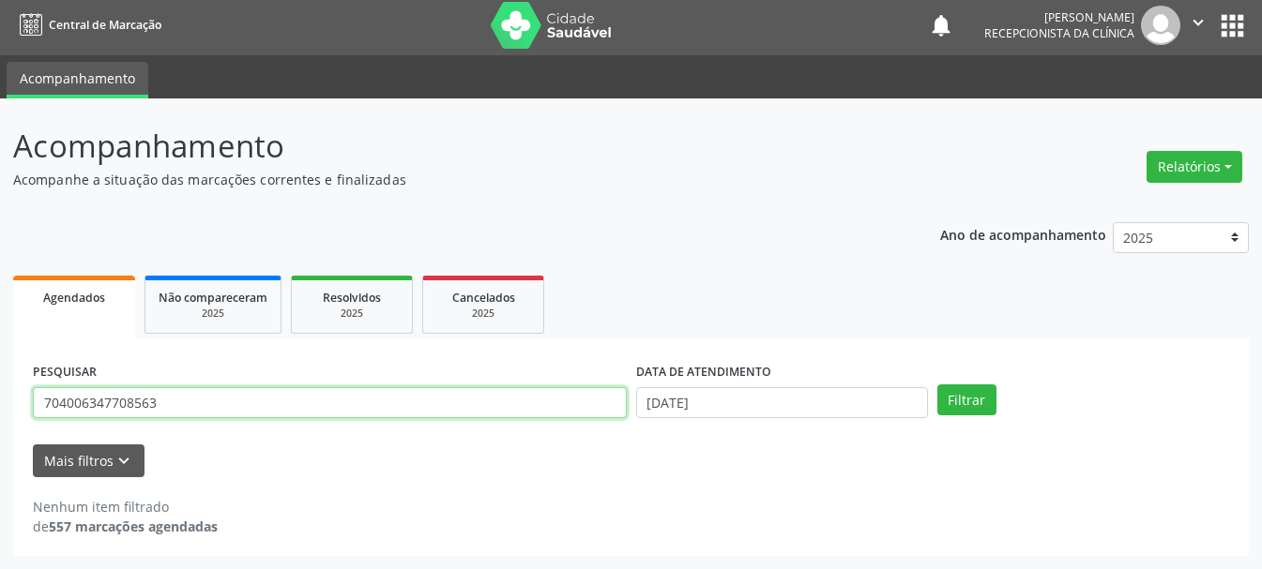
click at [402, 403] on input "704006347708563" at bounding box center [330, 403] width 594 height 32
type input "7"
type input "708904781391615"
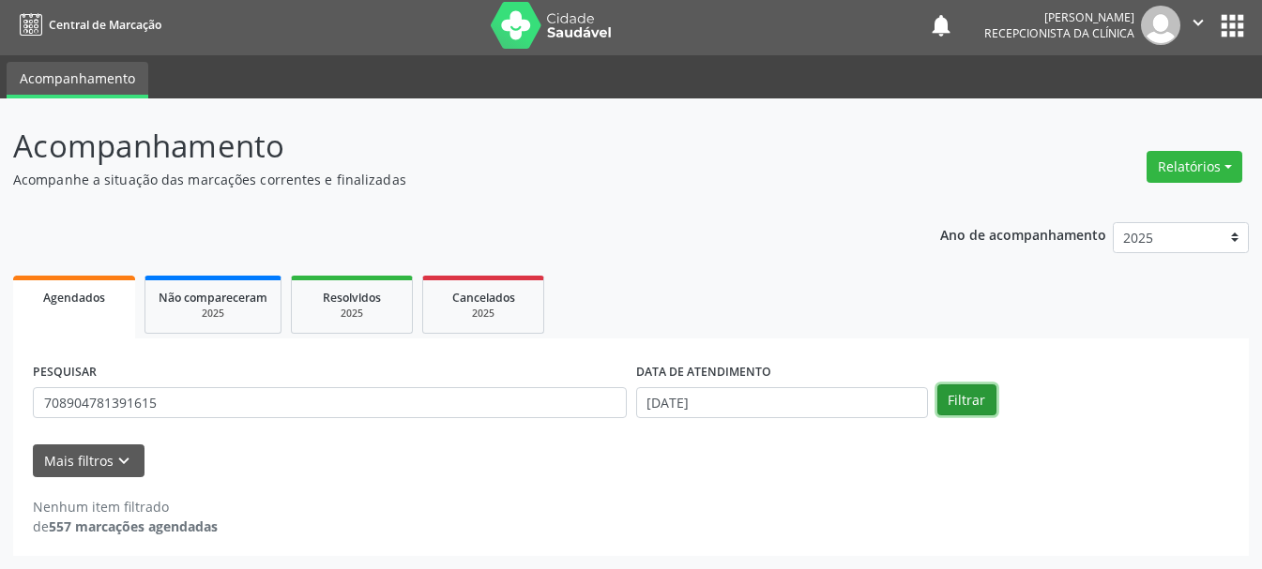
click at [959, 416] on button "Filtrar" at bounding box center [966, 401] width 59 height 32
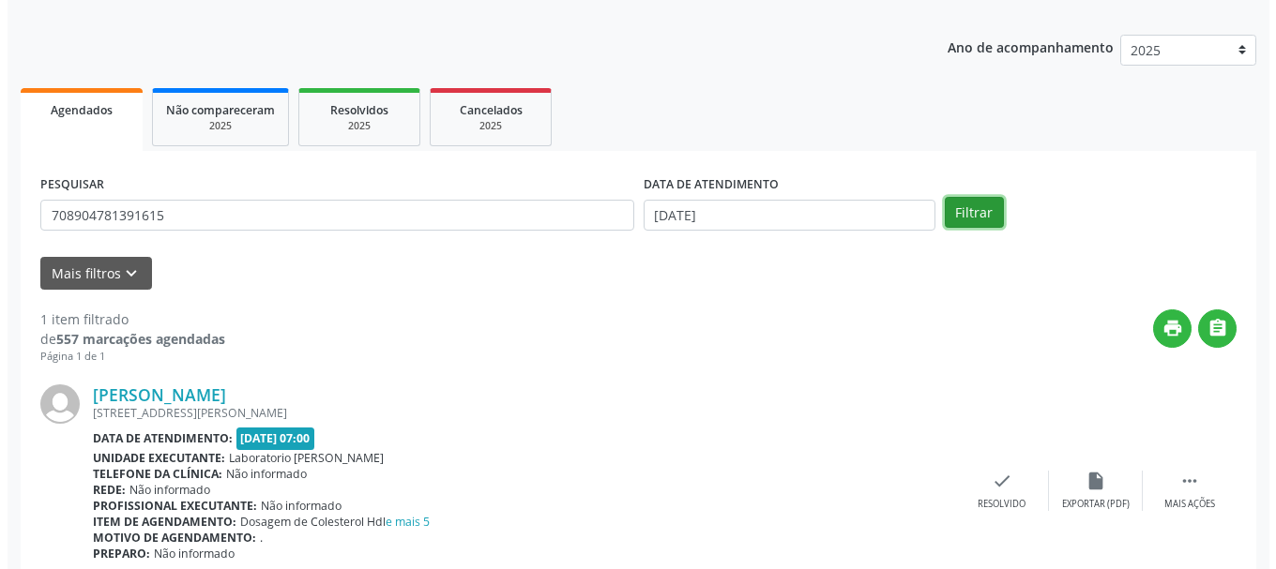
scroll to position [274, 0]
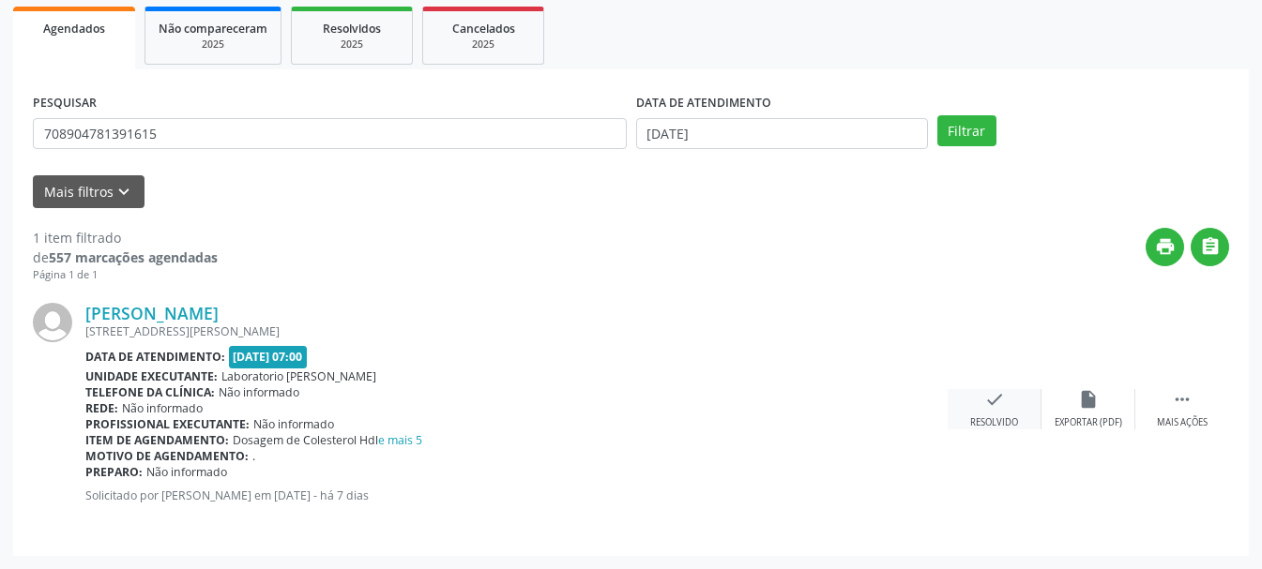
click at [989, 407] on icon "check" at bounding box center [994, 399] width 21 height 21
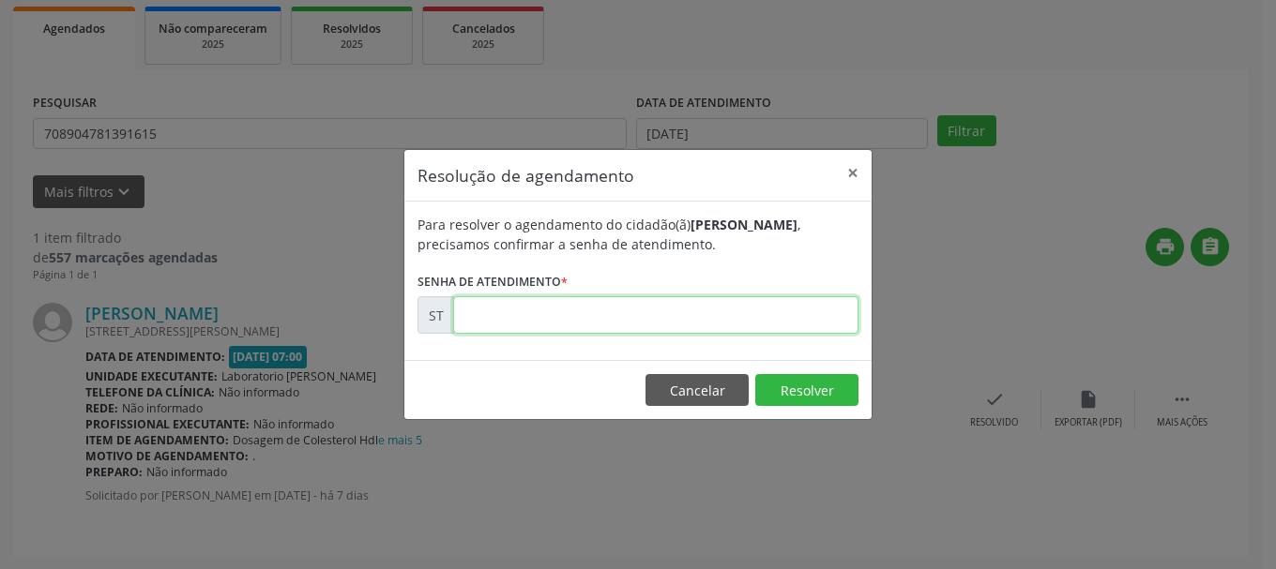
click at [729, 312] on input "text" at bounding box center [655, 315] width 405 height 38
type input "00020183"
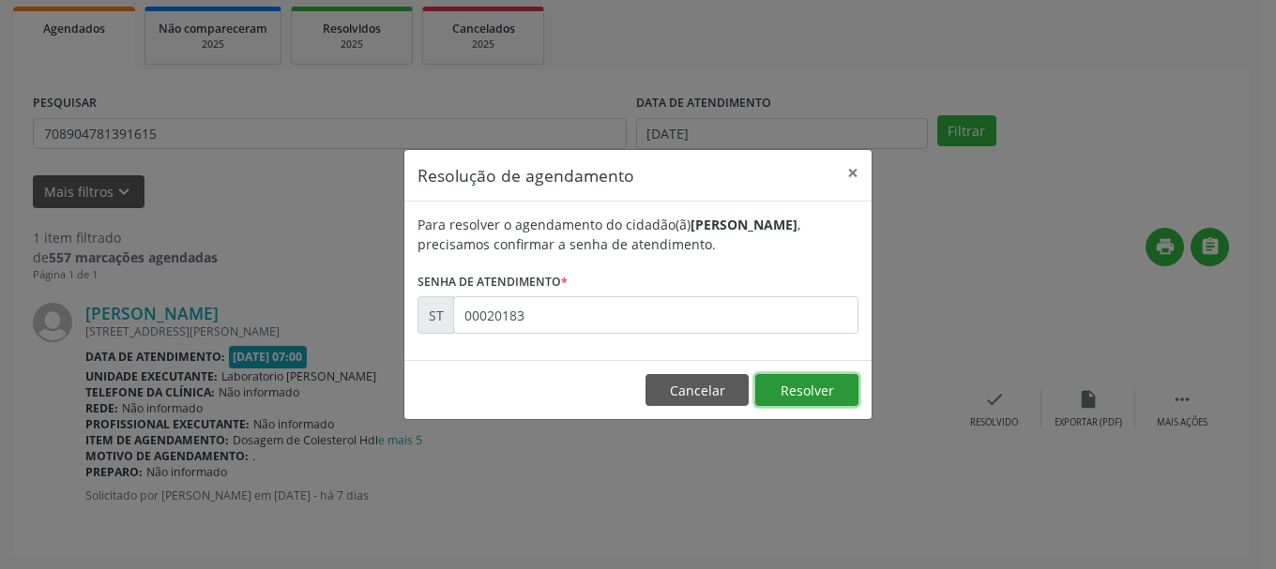
click at [815, 380] on button "Resolver" at bounding box center [806, 390] width 103 height 32
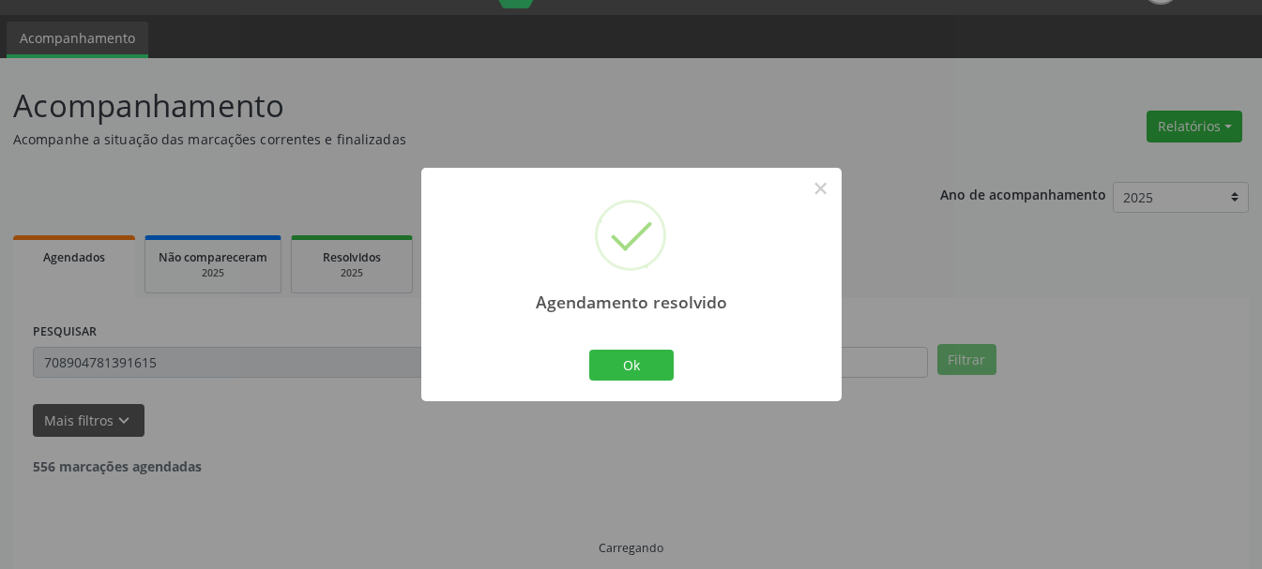
scroll to position [5, 0]
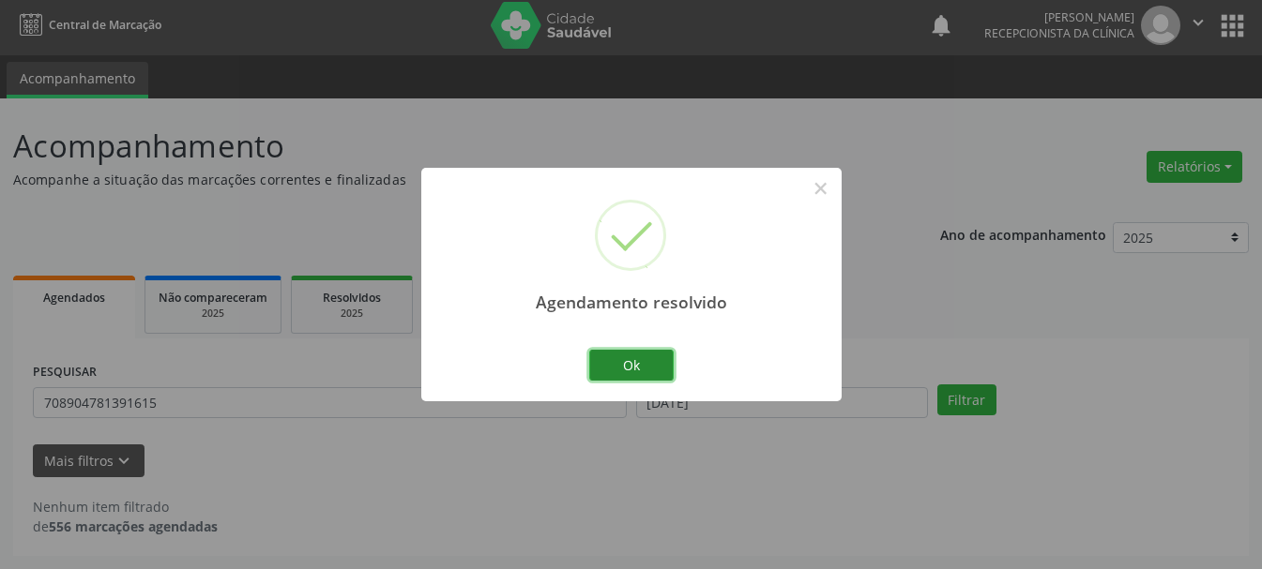
click at [633, 353] on button "Ok" at bounding box center [631, 366] width 84 height 32
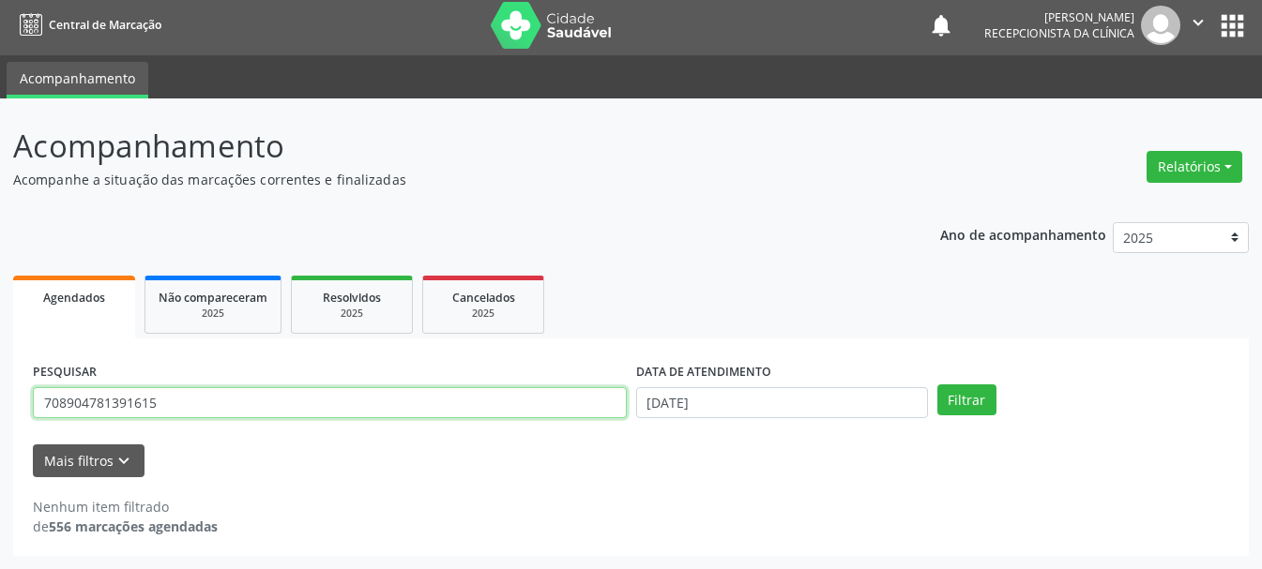
click at [371, 394] on input "708904781391615" at bounding box center [330, 403] width 594 height 32
type input "7"
type input "898005922543409"
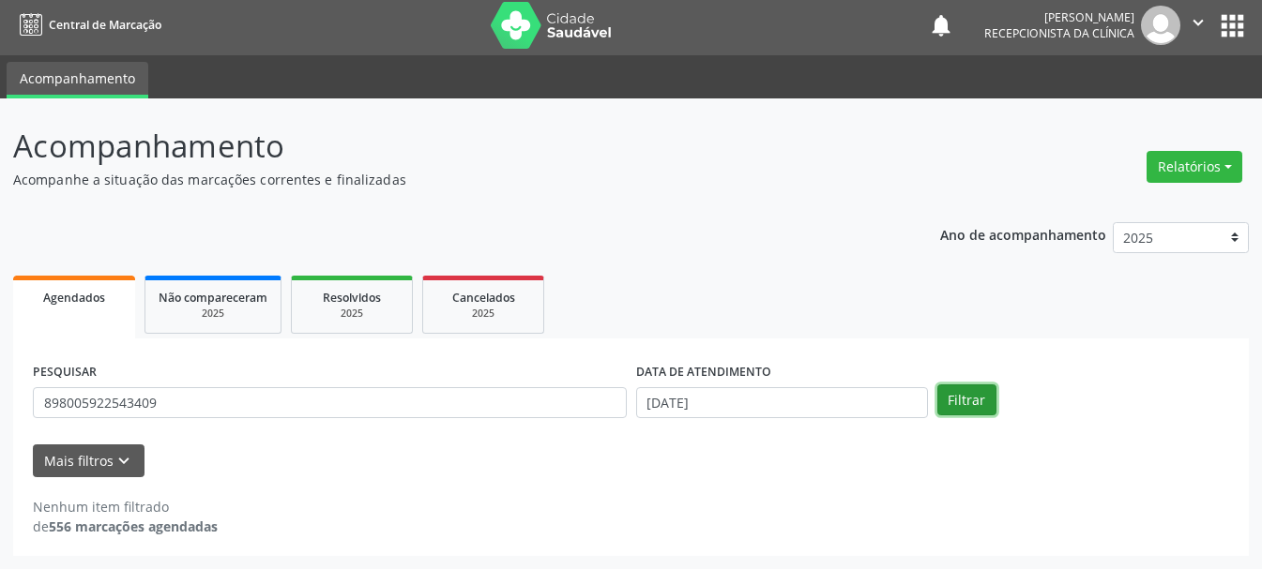
click at [959, 402] on button "Filtrar" at bounding box center [966, 401] width 59 height 32
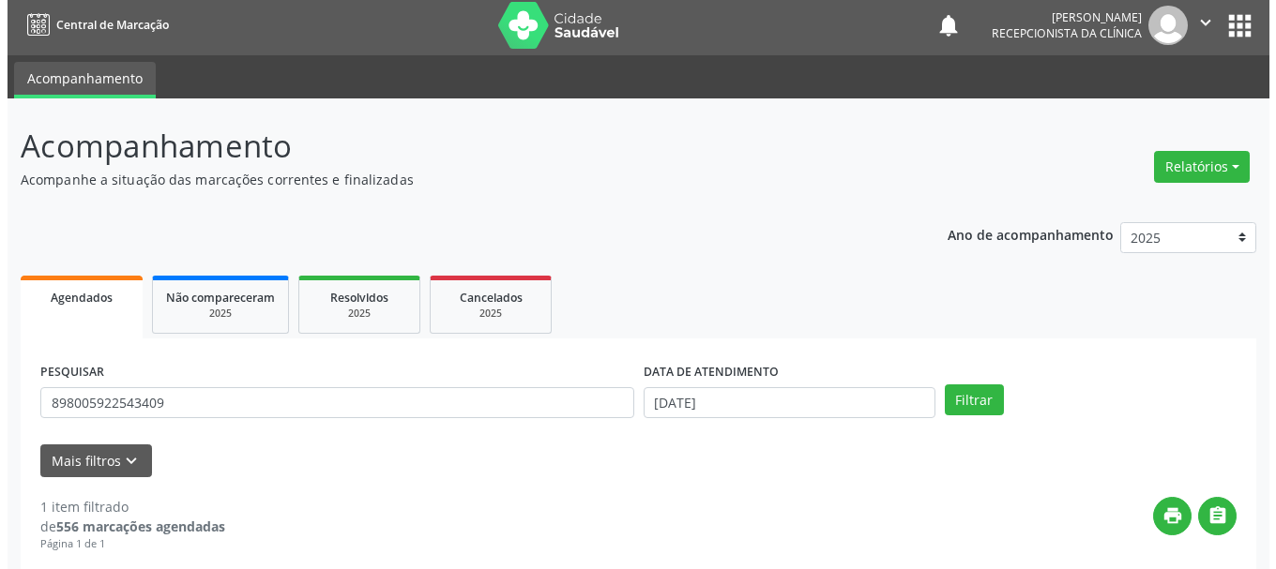
scroll to position [274, 0]
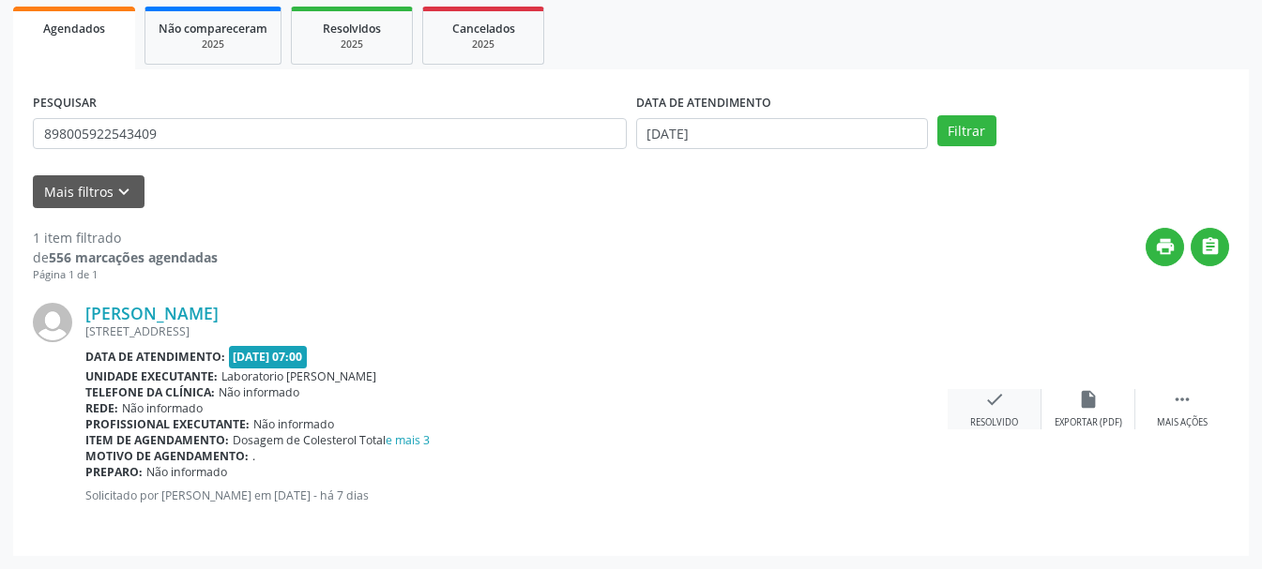
click at [1003, 413] on div "check Resolvido" at bounding box center [994, 409] width 94 height 40
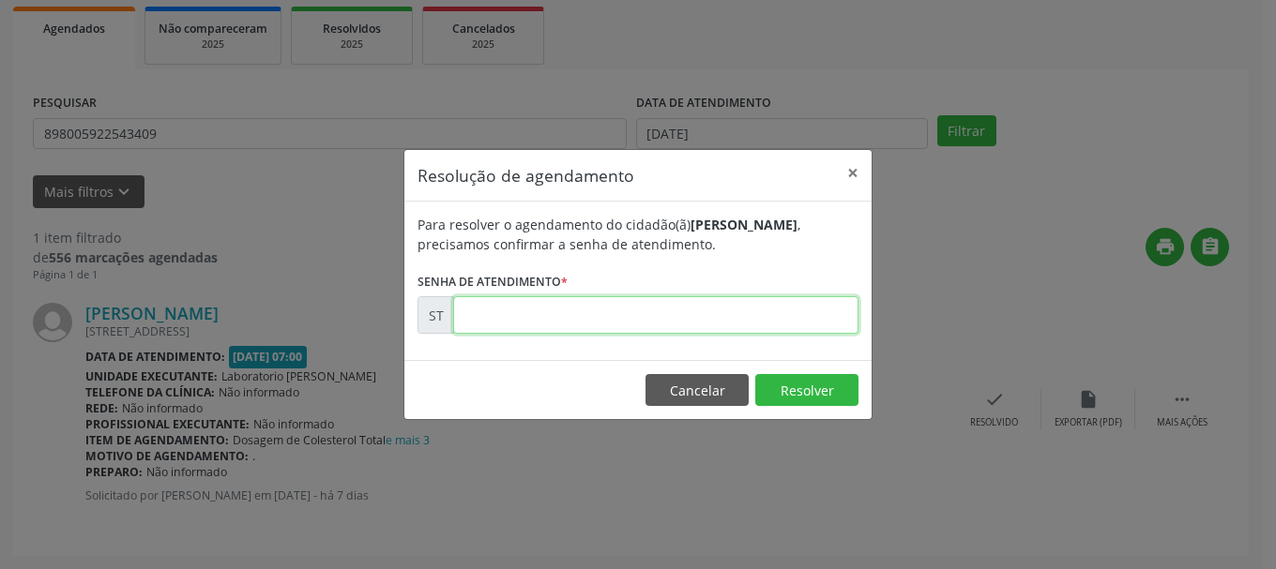
click at [644, 313] on input "text" at bounding box center [655, 315] width 405 height 38
type input "00020192"
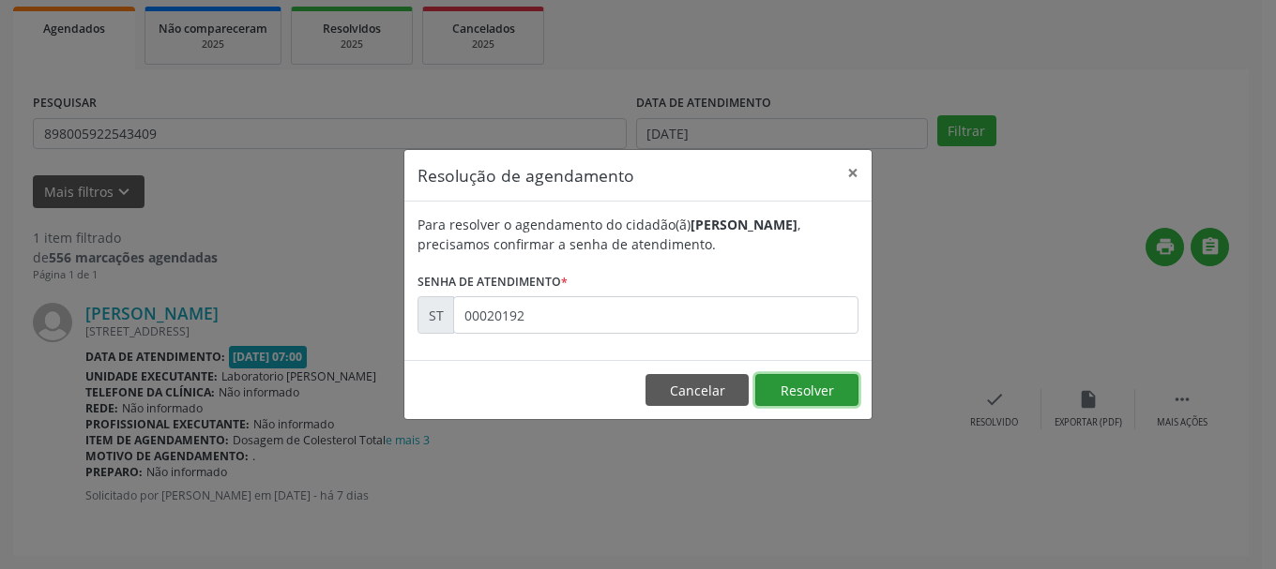
click at [830, 395] on button "Resolver" at bounding box center [806, 390] width 103 height 32
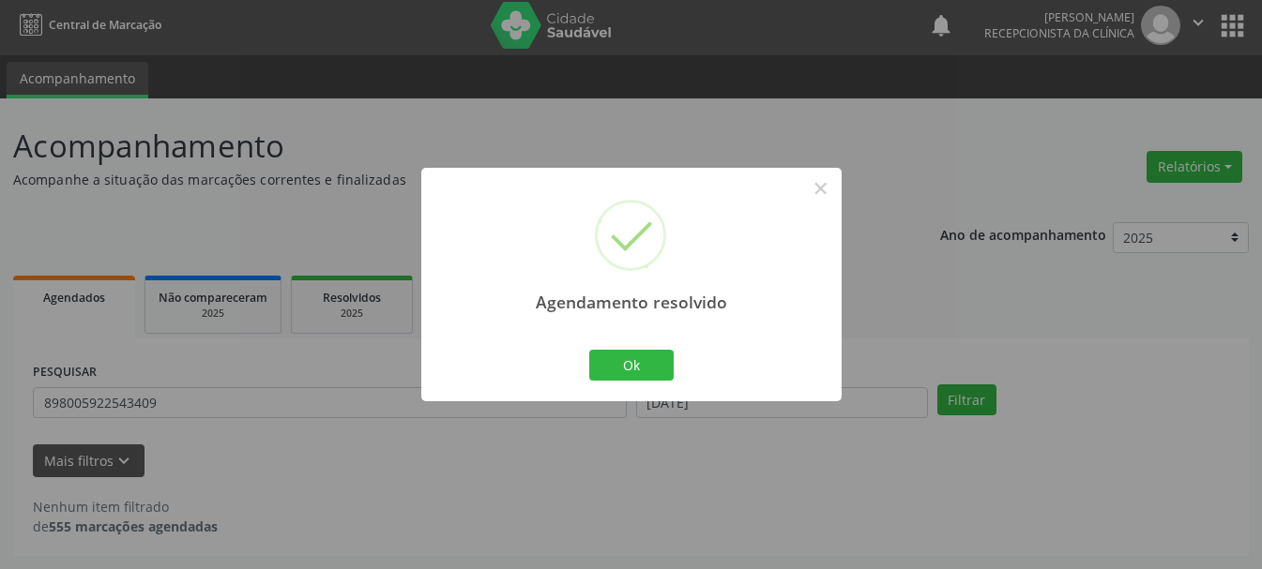
scroll to position [5, 0]
click at [622, 358] on button "Ok" at bounding box center [631, 366] width 84 height 32
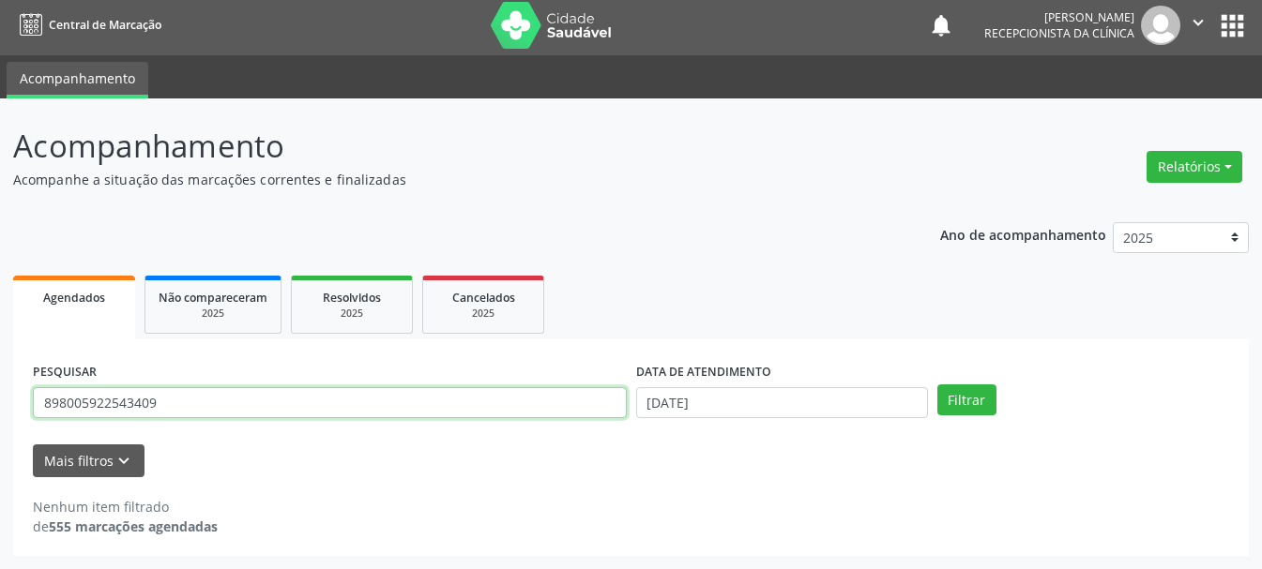
click at [305, 407] on input "898005922543409" at bounding box center [330, 403] width 594 height 32
type input "8"
type input "700207401265721"
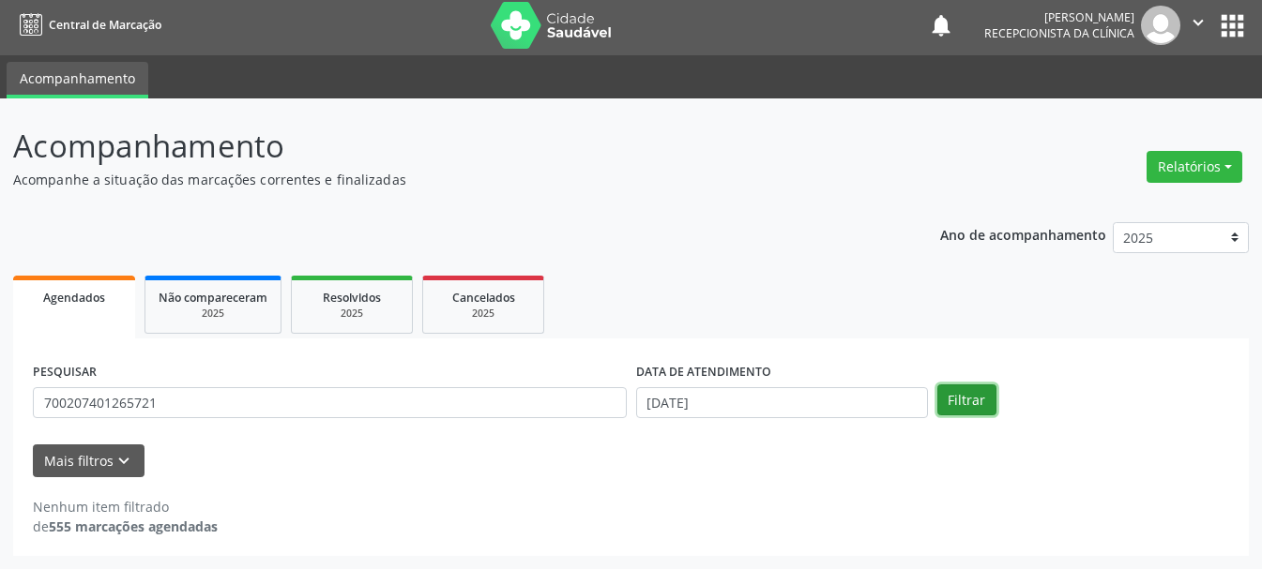
click at [962, 388] on button "Filtrar" at bounding box center [966, 401] width 59 height 32
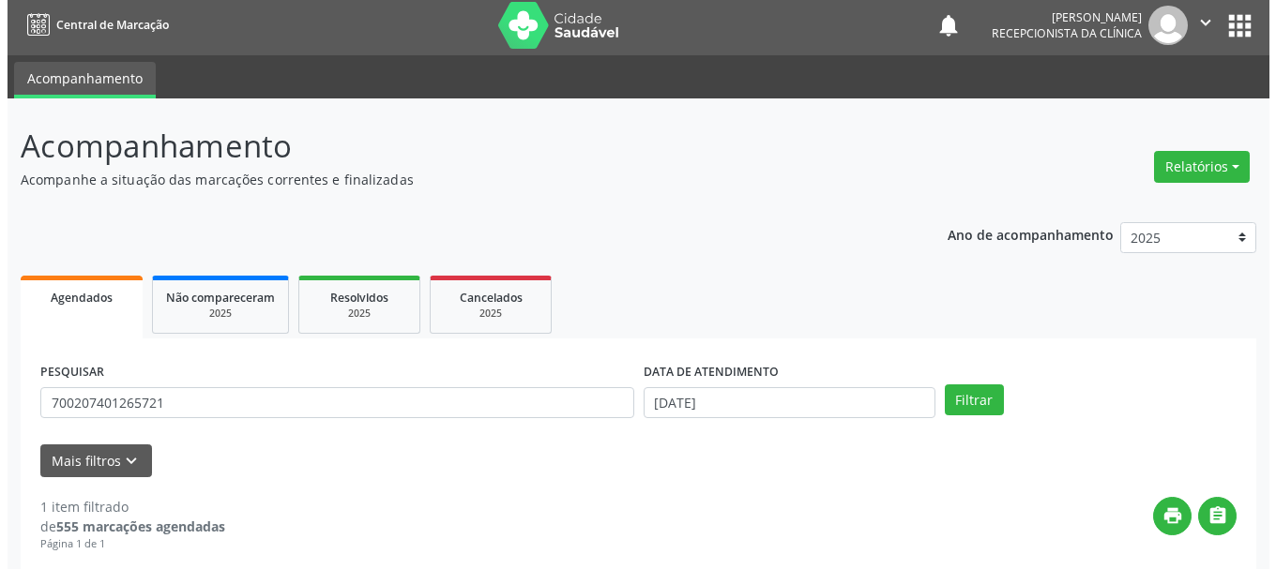
scroll to position [274, 0]
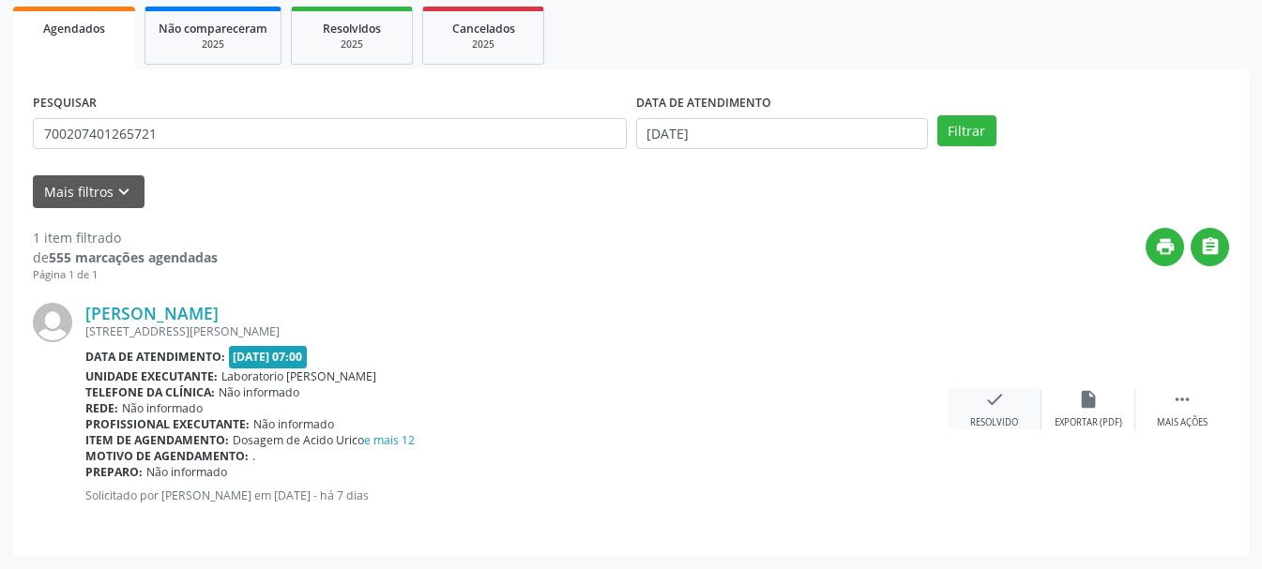
click at [974, 406] on div "check Resolvido" at bounding box center [994, 409] width 94 height 40
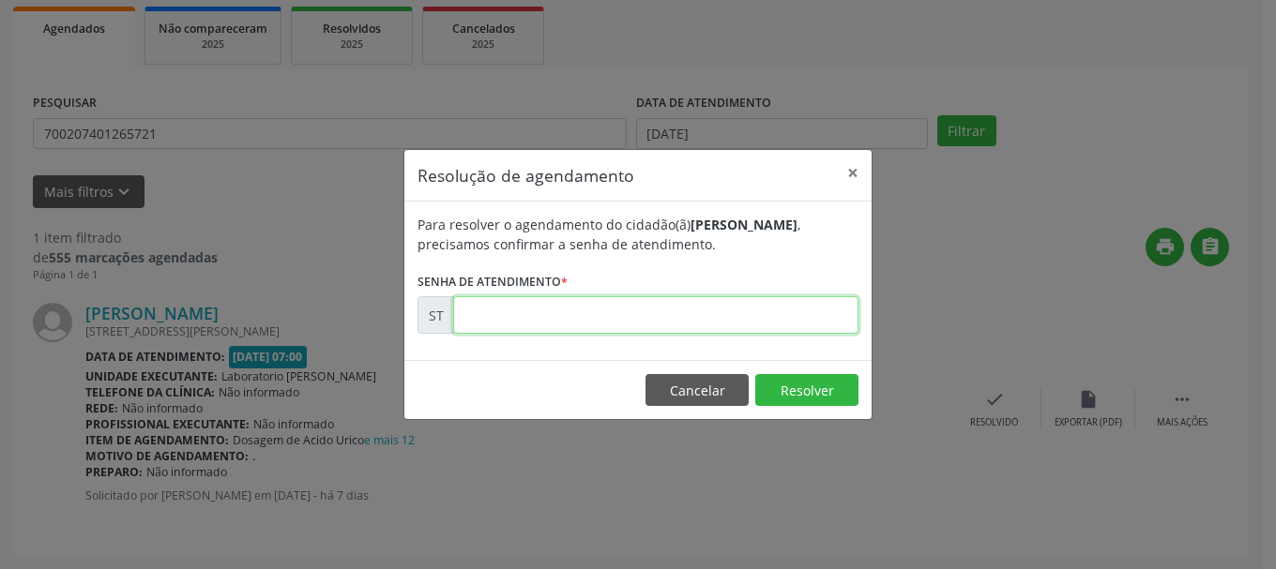
click at [731, 334] on input "text" at bounding box center [655, 315] width 405 height 38
type input "00020185"
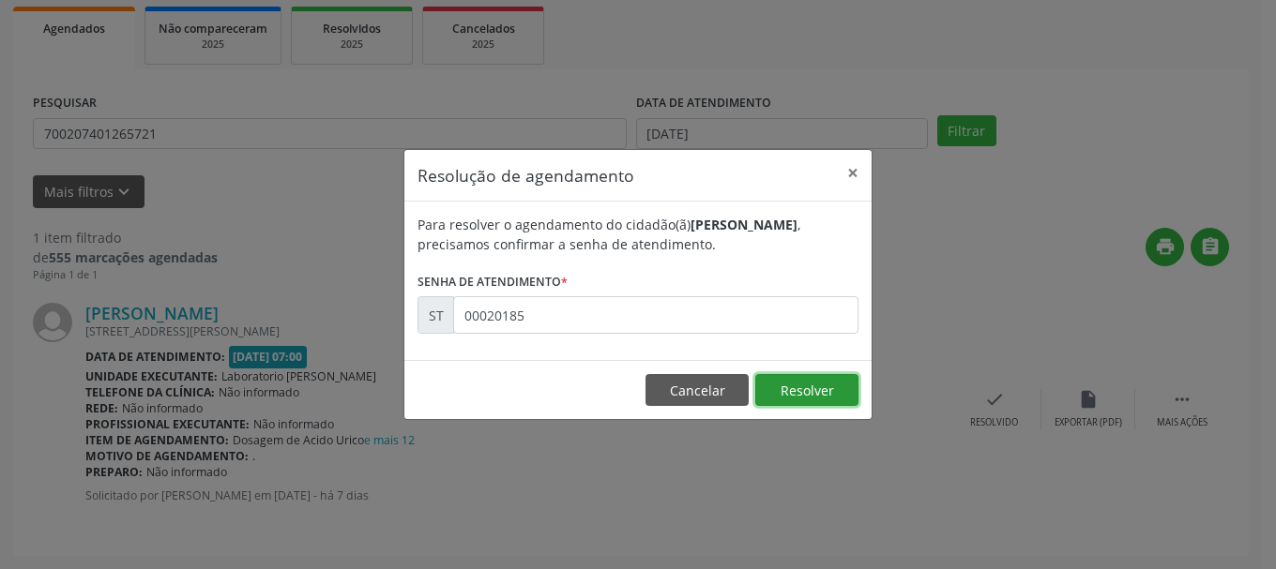
click at [812, 401] on button "Resolver" at bounding box center [806, 390] width 103 height 32
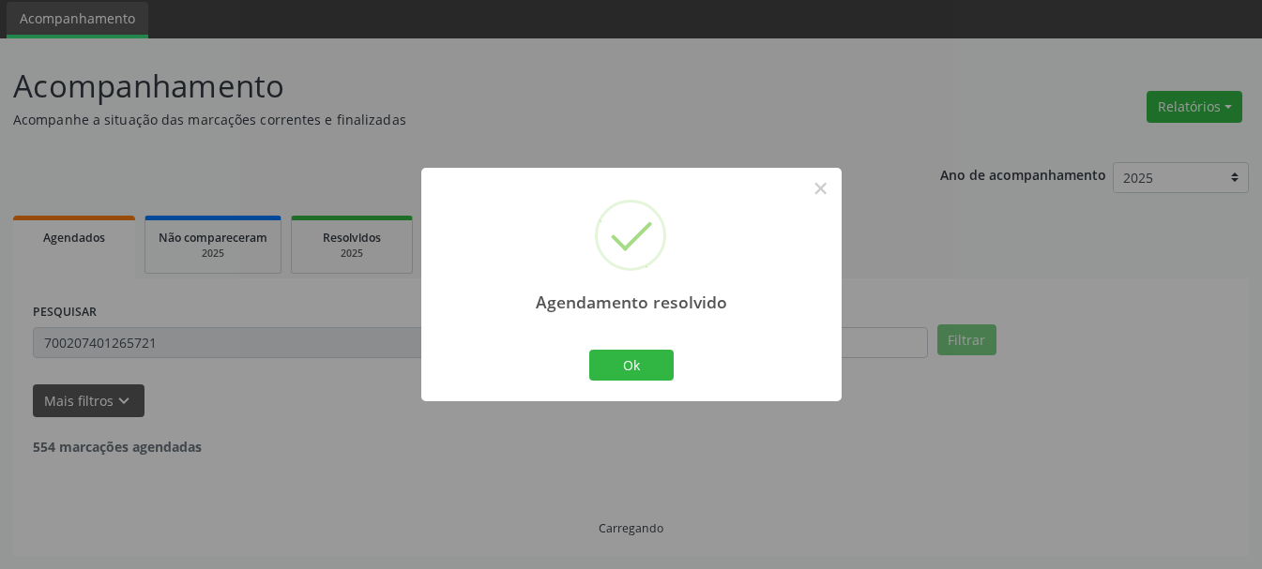
scroll to position [5, 0]
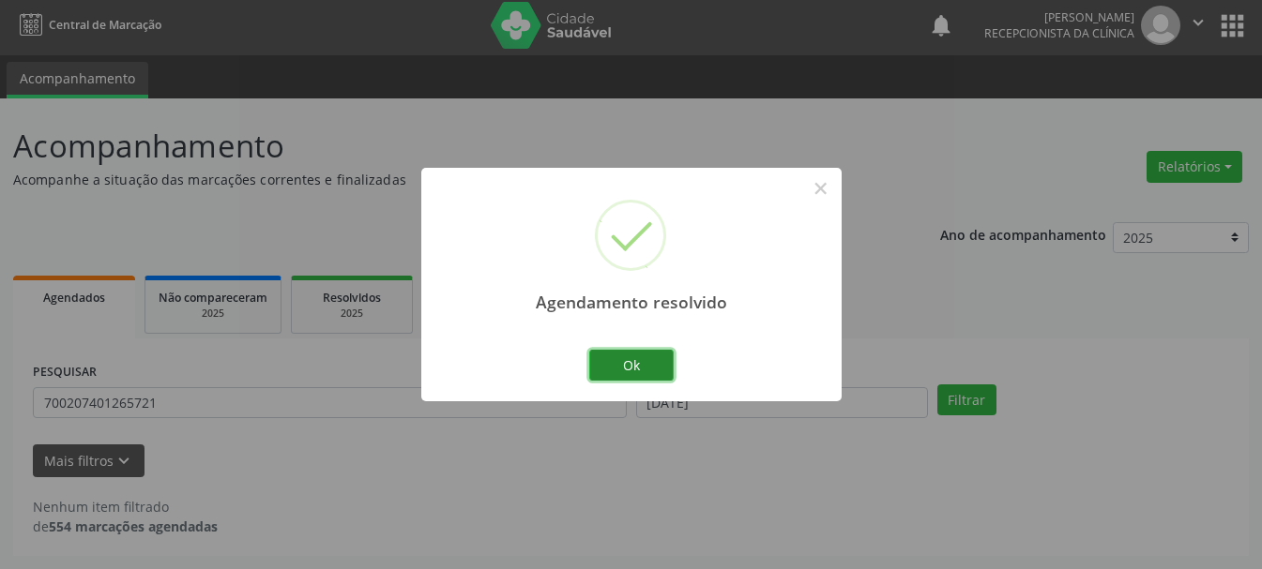
click at [659, 365] on button "Ok" at bounding box center [631, 366] width 84 height 32
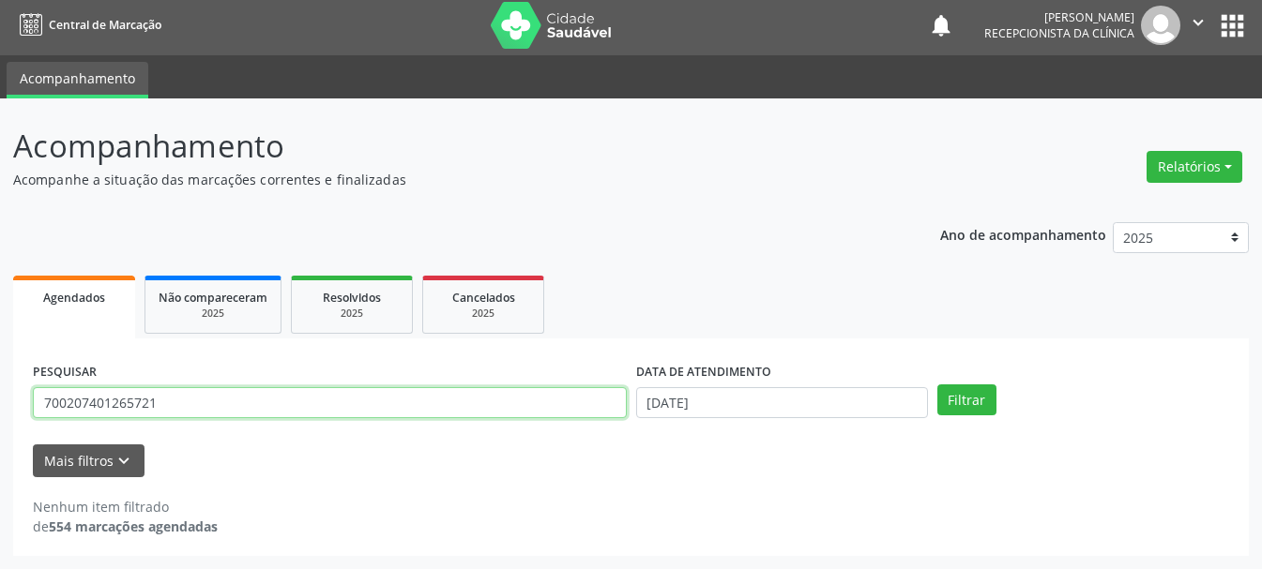
click at [252, 405] on input "700207401265721" at bounding box center [330, 403] width 594 height 32
type input "7"
type input "700405910559843"
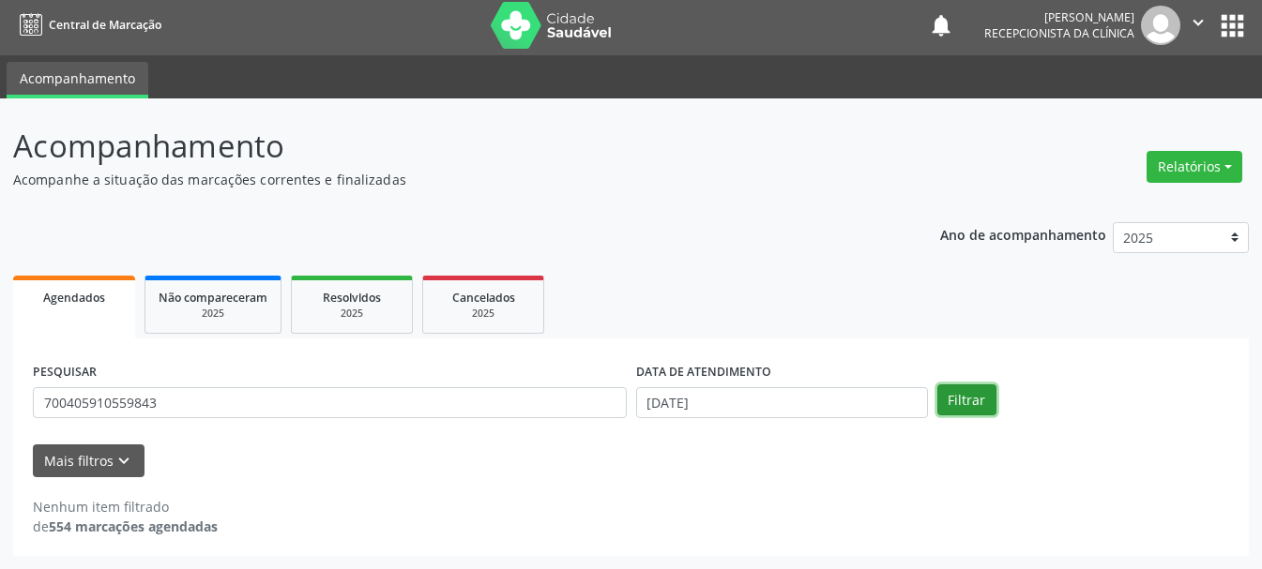
click at [992, 393] on button "Filtrar" at bounding box center [966, 401] width 59 height 32
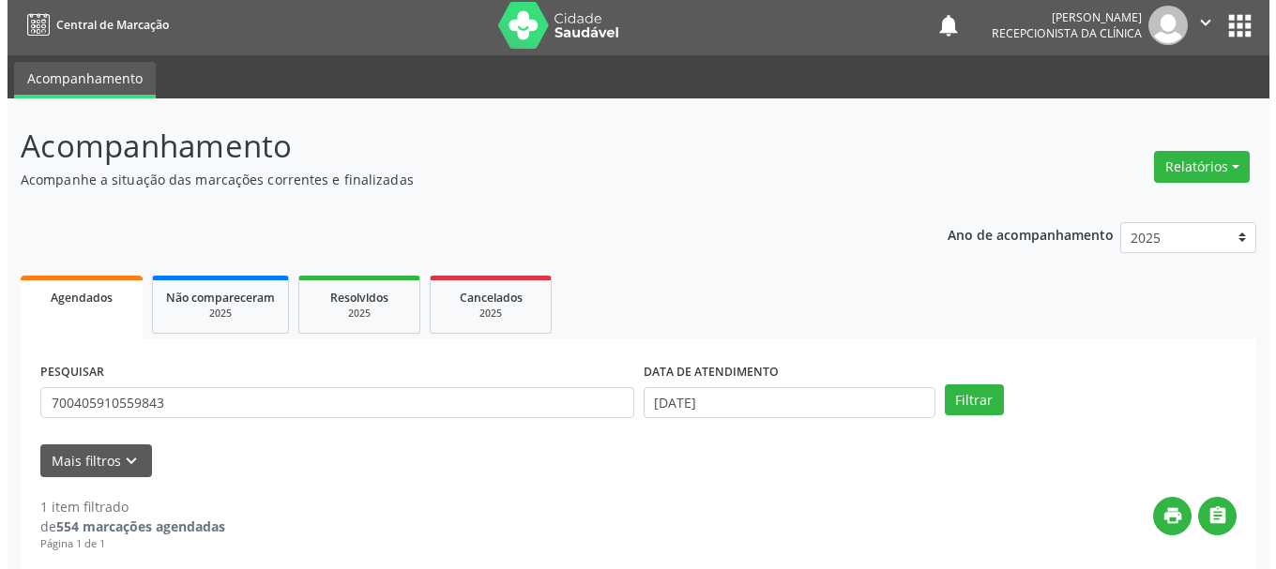
scroll to position [274, 0]
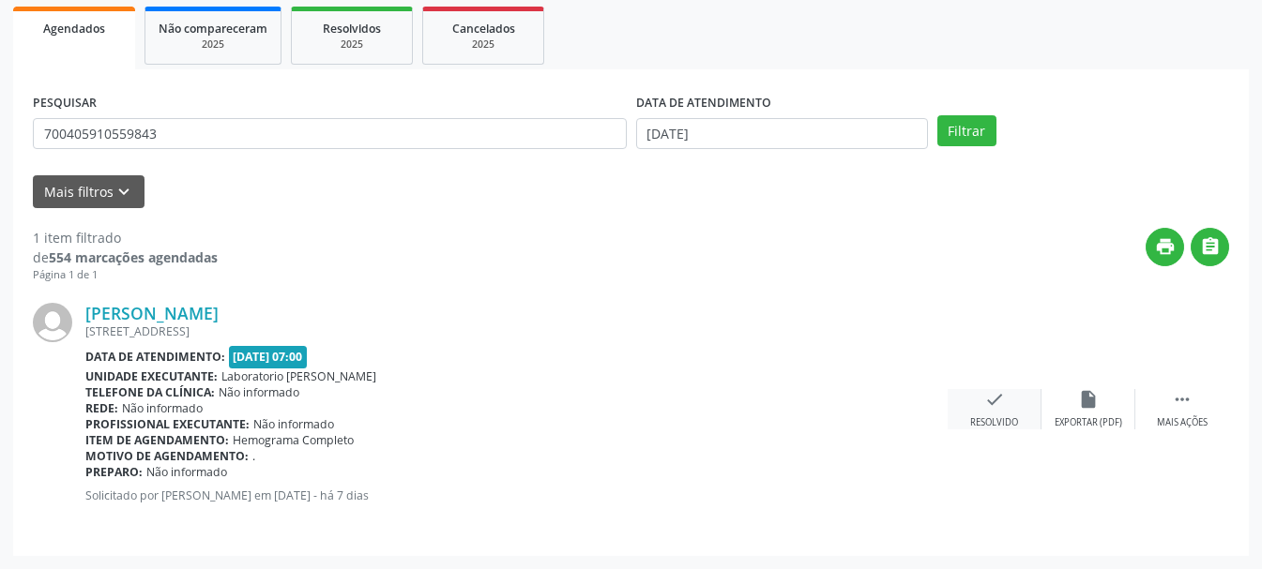
click at [975, 417] on div "Resolvido" at bounding box center [994, 423] width 48 height 13
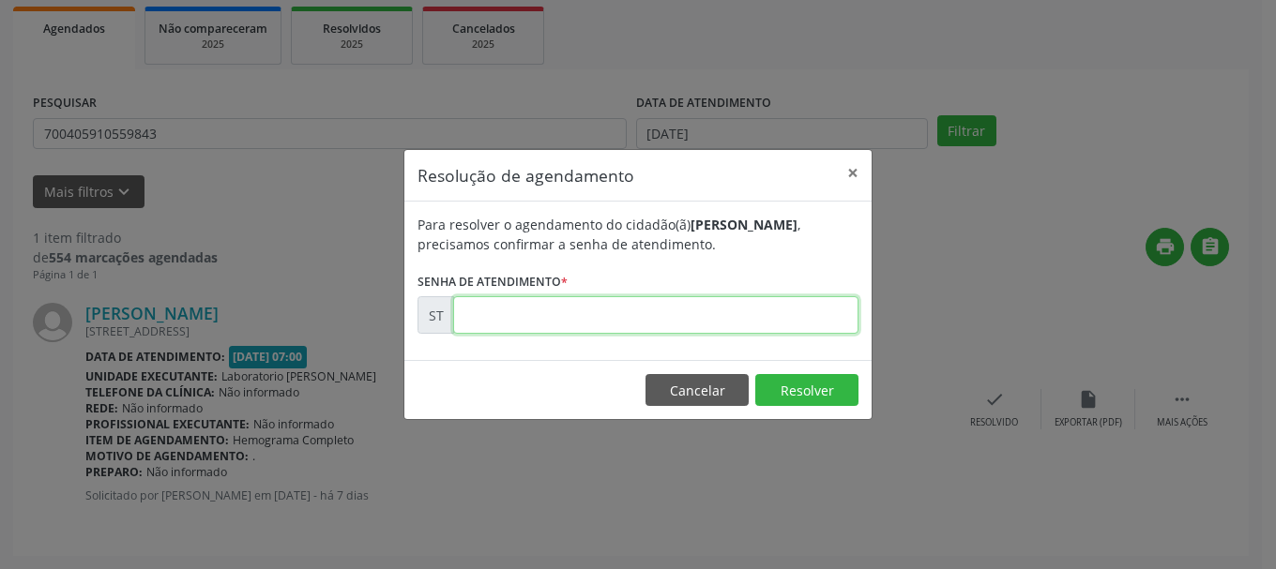
click at [711, 309] on input "text" at bounding box center [655, 315] width 405 height 38
type input "00020194"
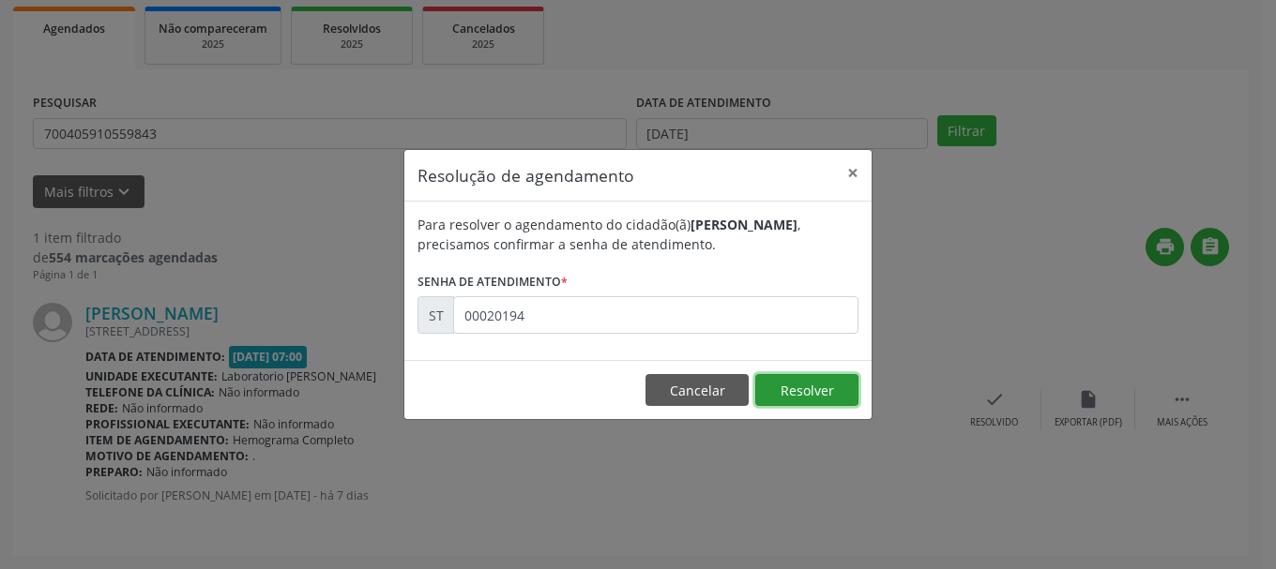
click at [814, 386] on button "Resolver" at bounding box center [806, 390] width 103 height 32
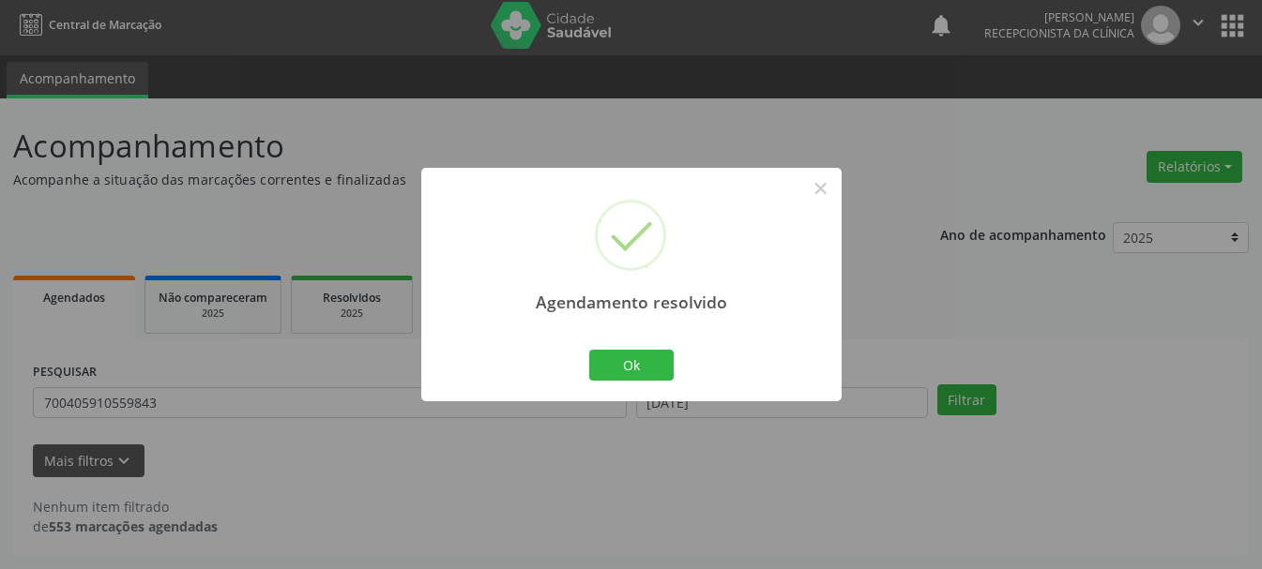
scroll to position [5, 0]
click at [654, 371] on button "Ok" at bounding box center [631, 366] width 84 height 32
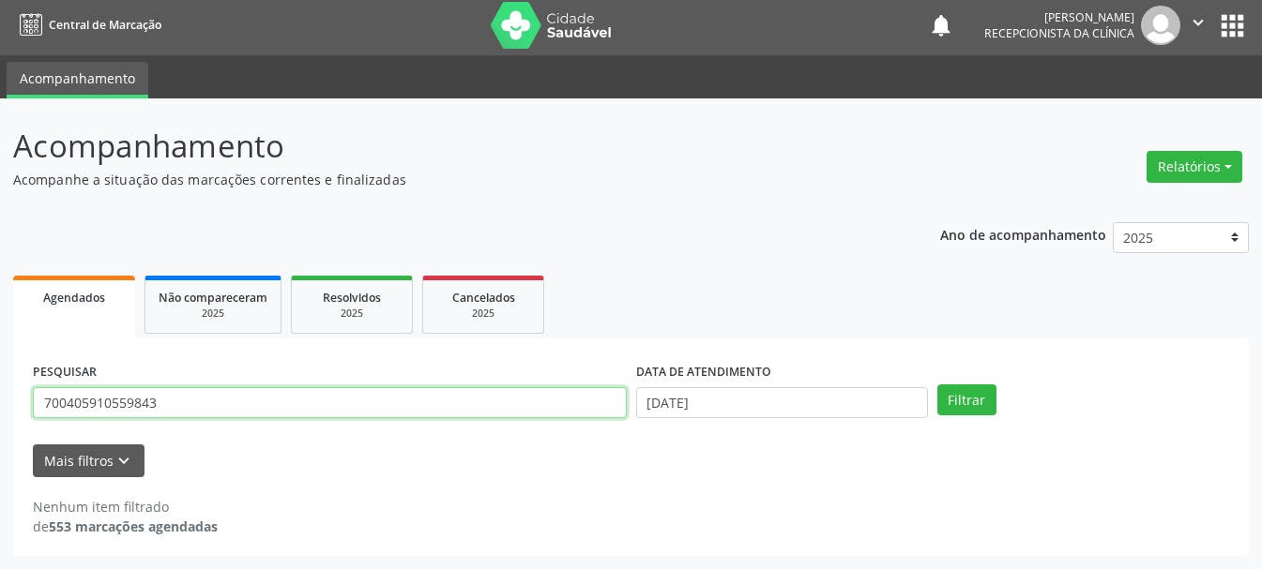
click at [426, 402] on input "700405910559843" at bounding box center [330, 403] width 594 height 32
type input "7"
type input "898006372875111"
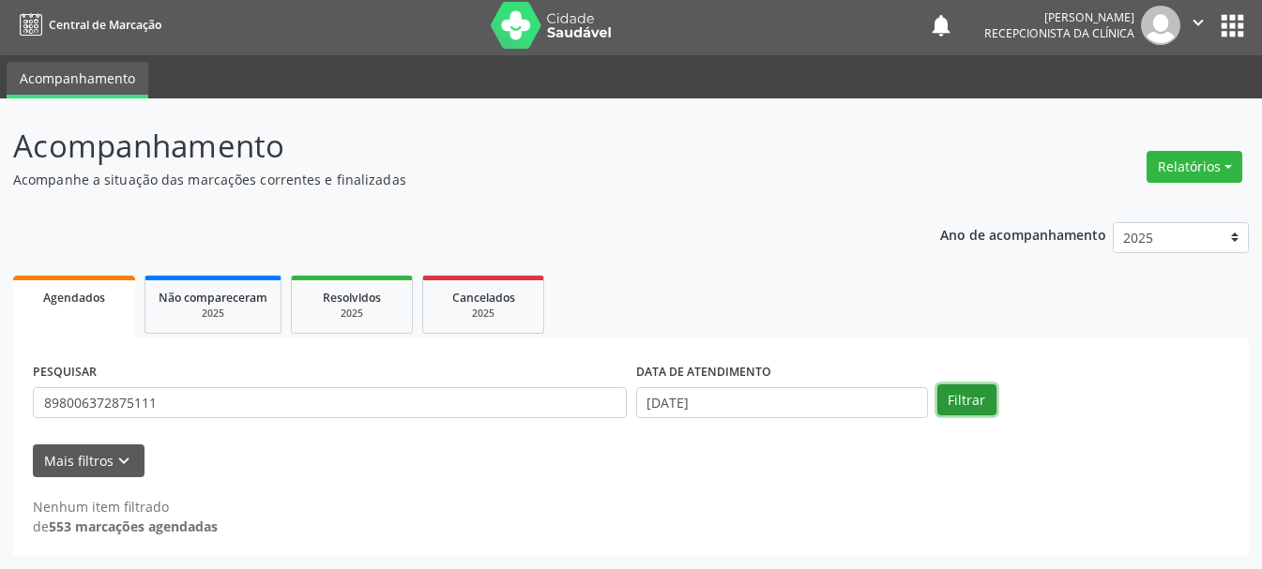
click at [984, 406] on button "Filtrar" at bounding box center [966, 401] width 59 height 32
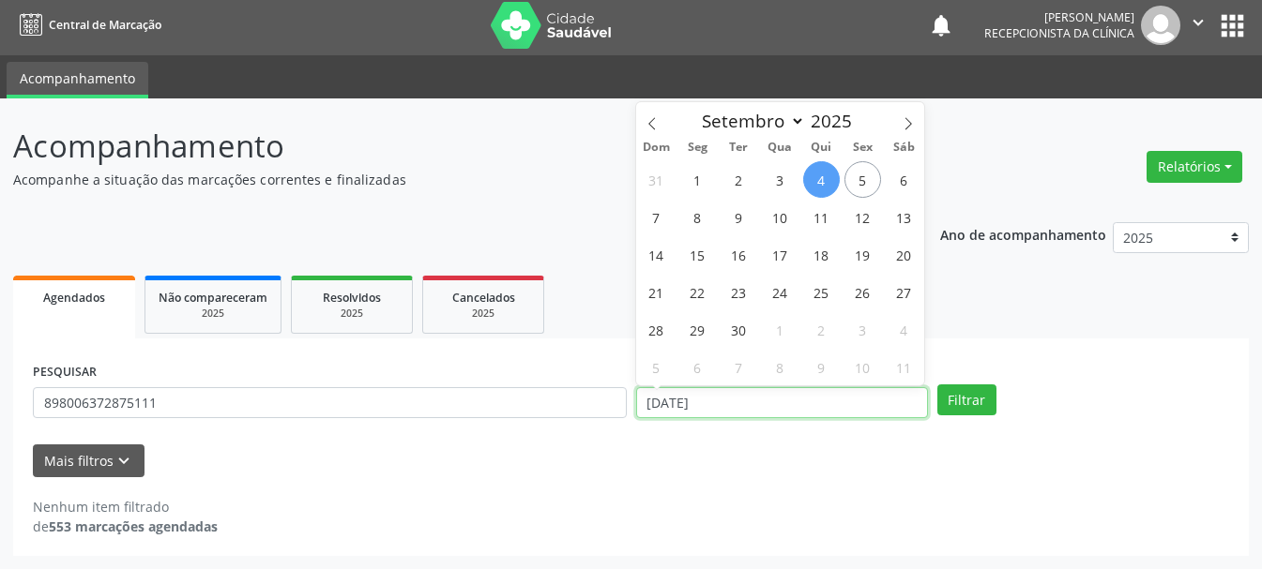
click at [762, 406] on input "[DATE]" at bounding box center [782, 403] width 292 height 32
click at [709, 182] on span "1" at bounding box center [697, 179] width 37 height 37
type input "[DATE]"
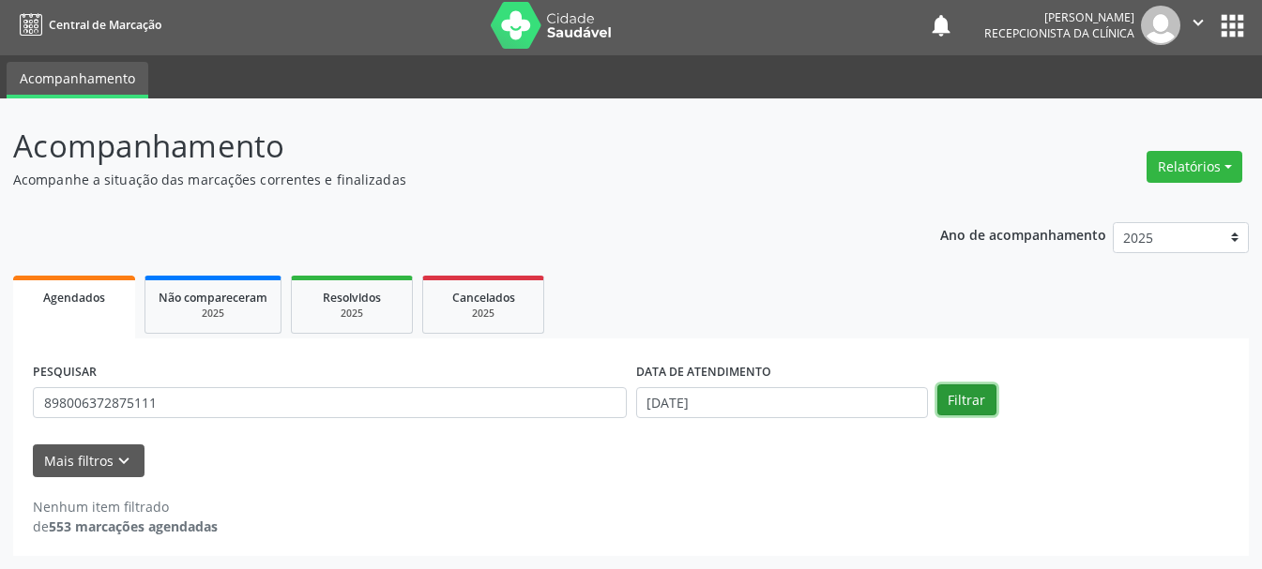
click at [982, 414] on button "Filtrar" at bounding box center [966, 401] width 59 height 32
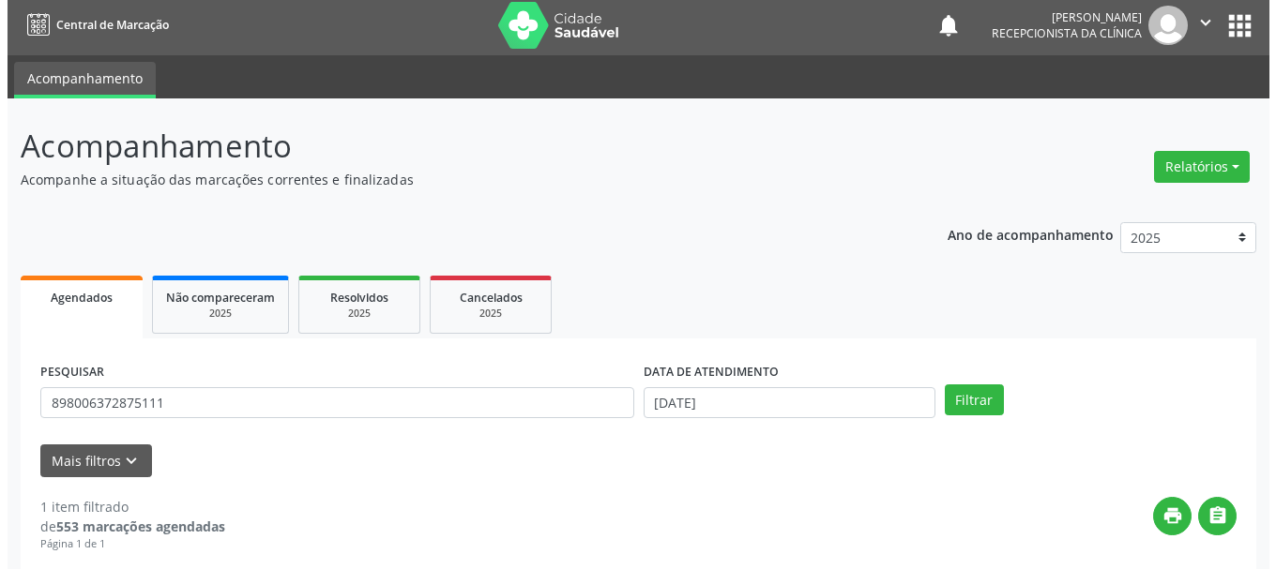
scroll to position [274, 0]
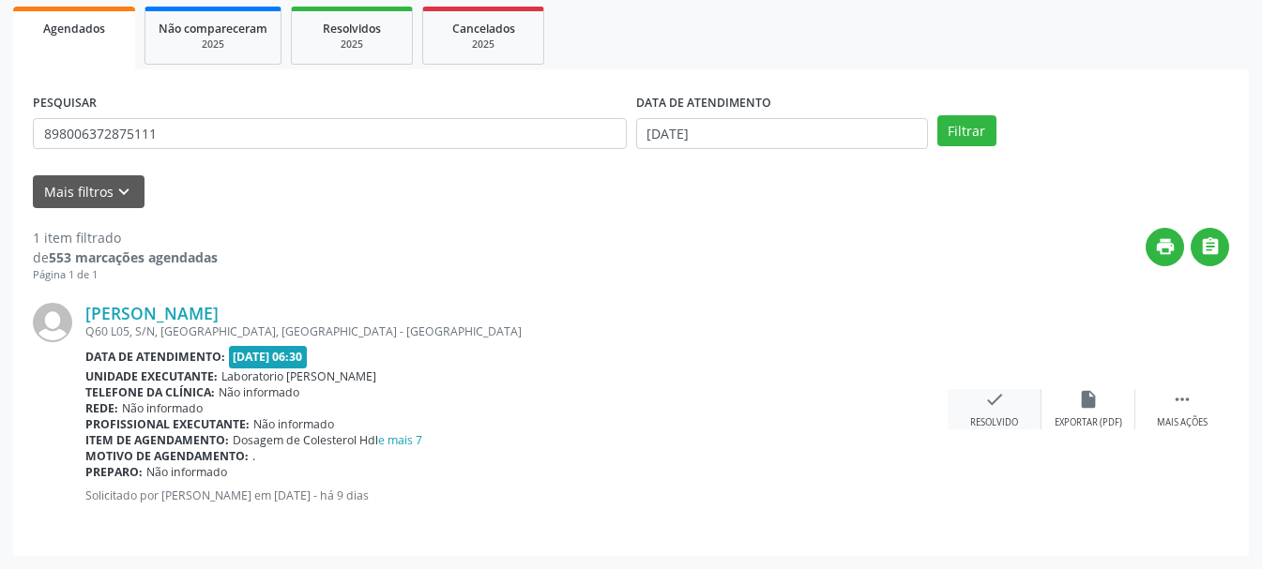
click at [1012, 411] on div "check Resolvido" at bounding box center [994, 409] width 94 height 40
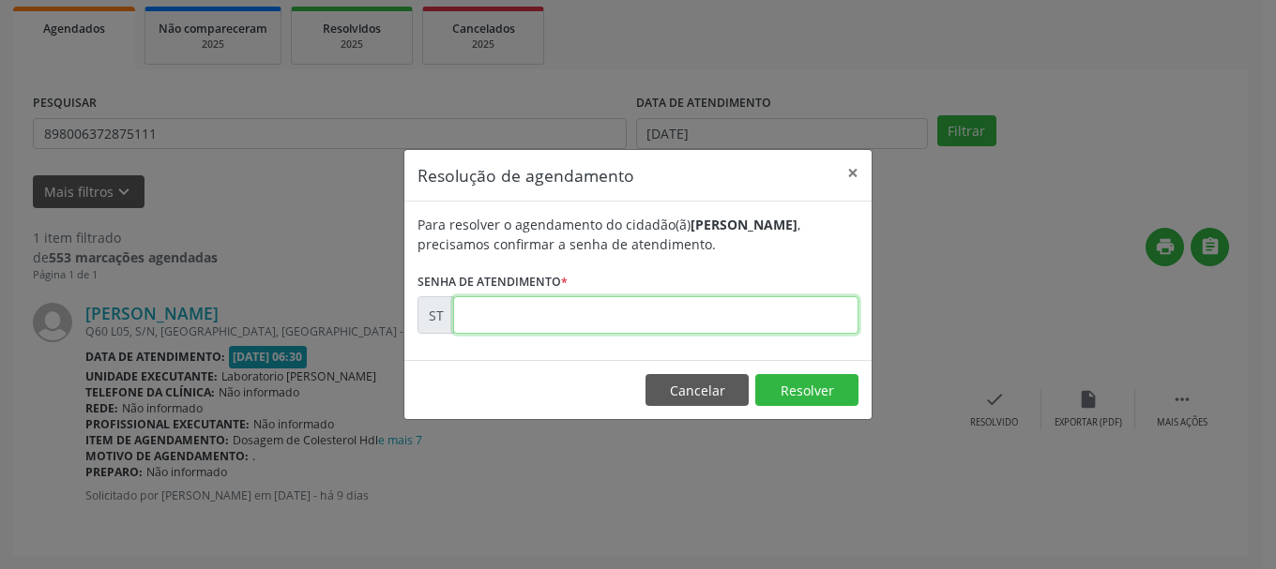
click at [498, 298] on input "text" at bounding box center [655, 315] width 405 height 38
type input "00018936"
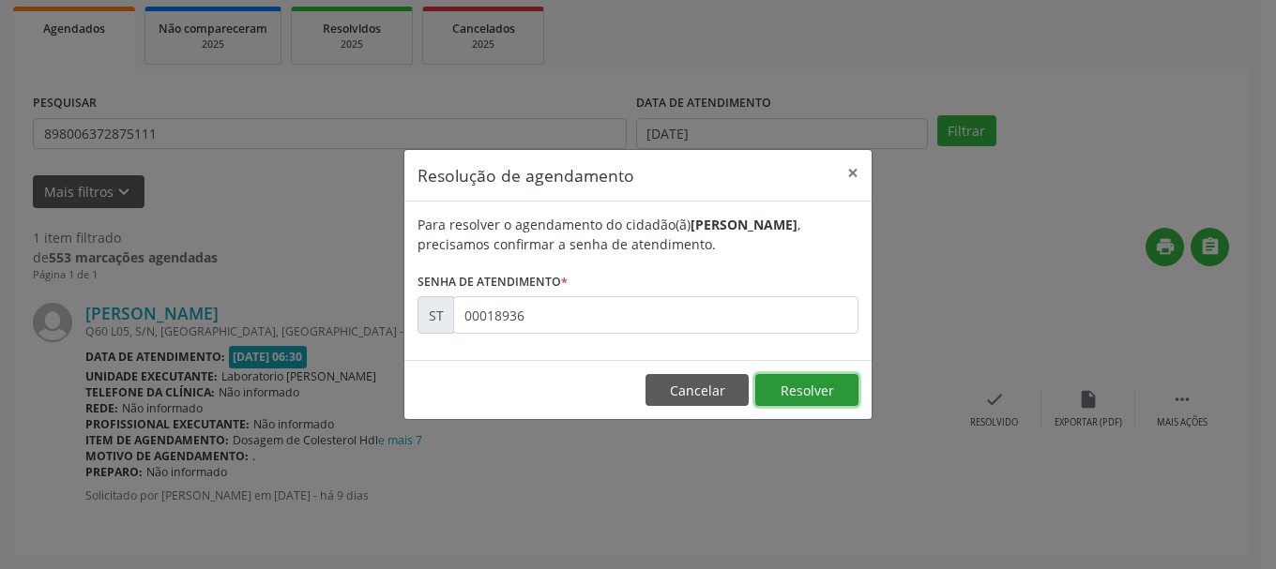
click at [785, 376] on button "Resolver" at bounding box center [806, 390] width 103 height 32
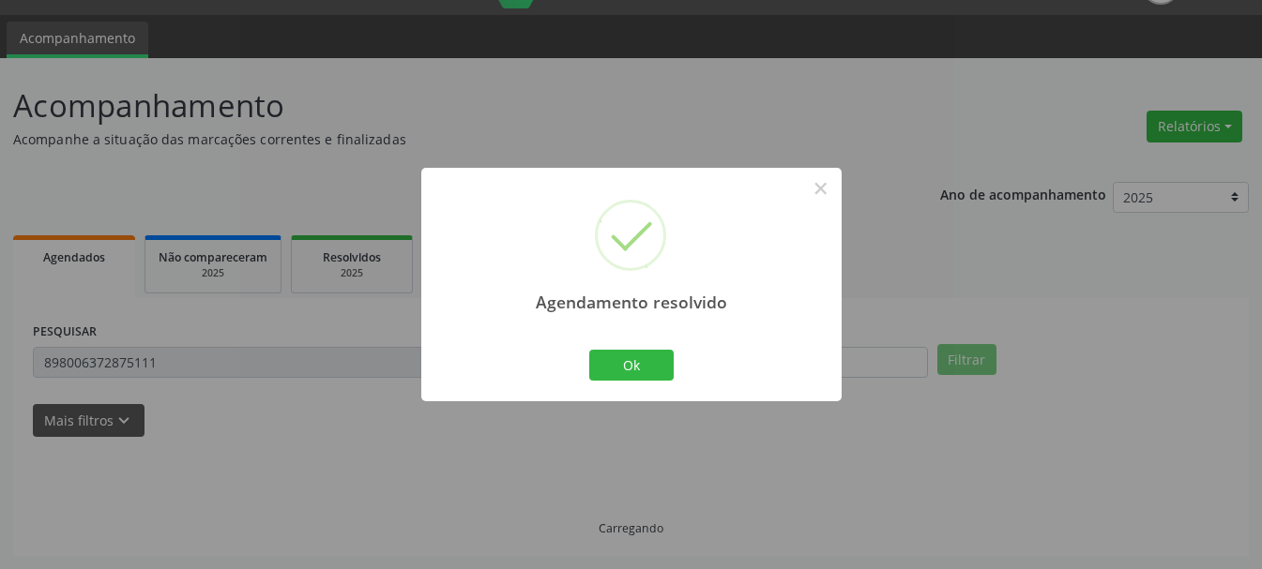
scroll to position [5, 0]
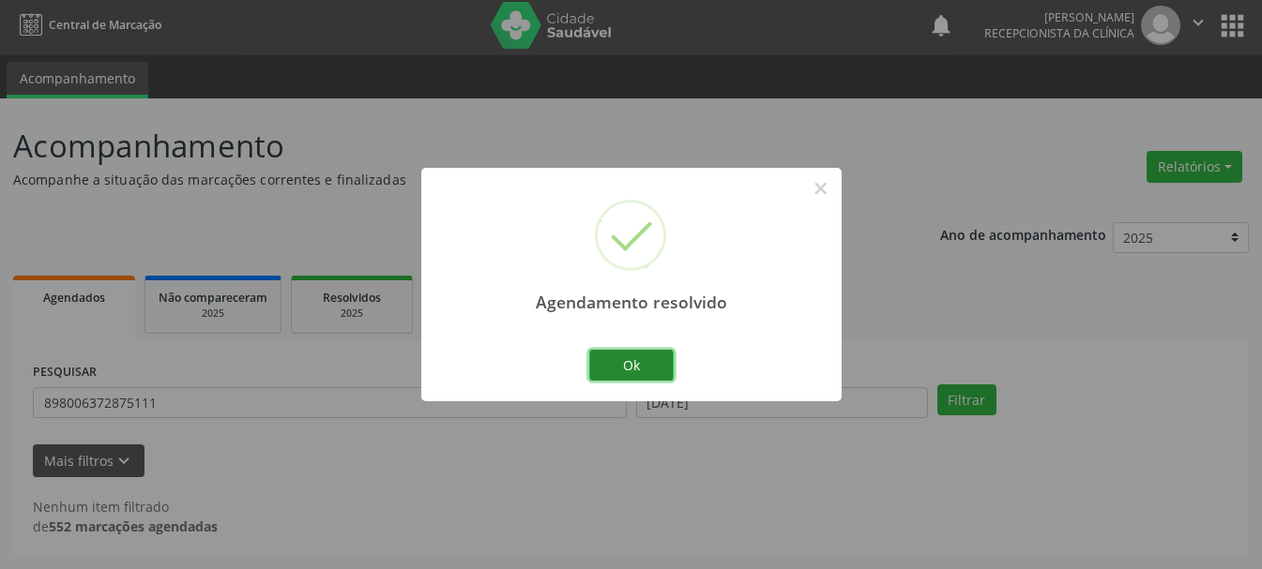
click at [633, 371] on button "Ok" at bounding box center [631, 366] width 84 height 32
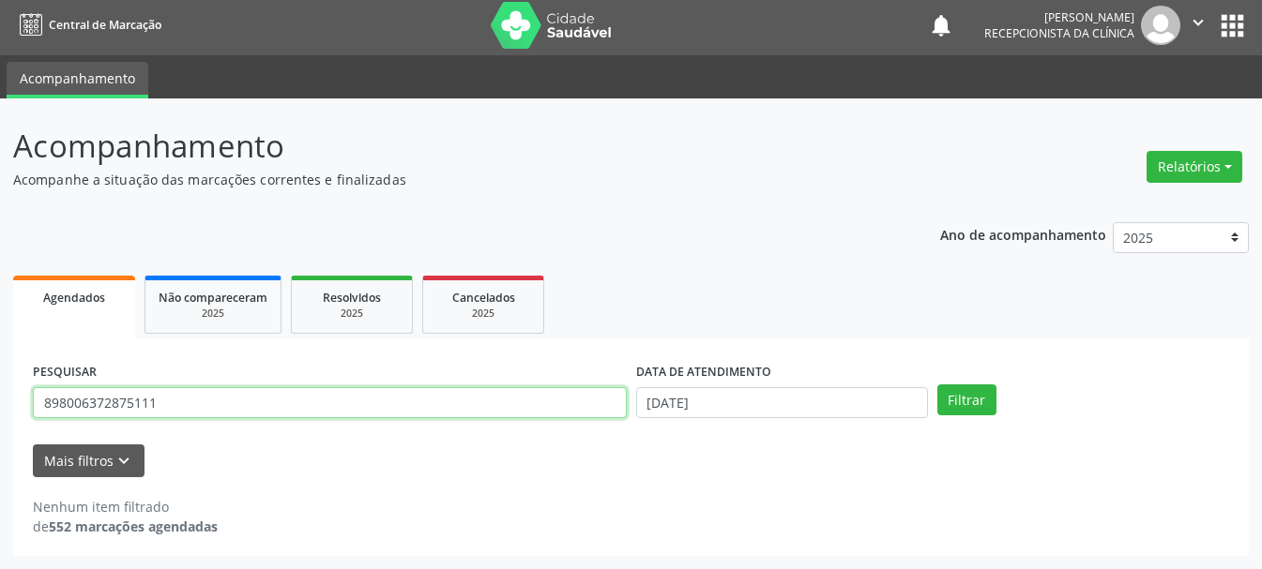
drag, startPoint x: 326, startPoint y: 401, endPoint x: 4, endPoint y: 404, distance: 321.8
click at [4, 404] on div "Acompanhamento Acompanhe a situação das marcações correntes e finalizadas Relat…" at bounding box center [631, 333] width 1262 height 471
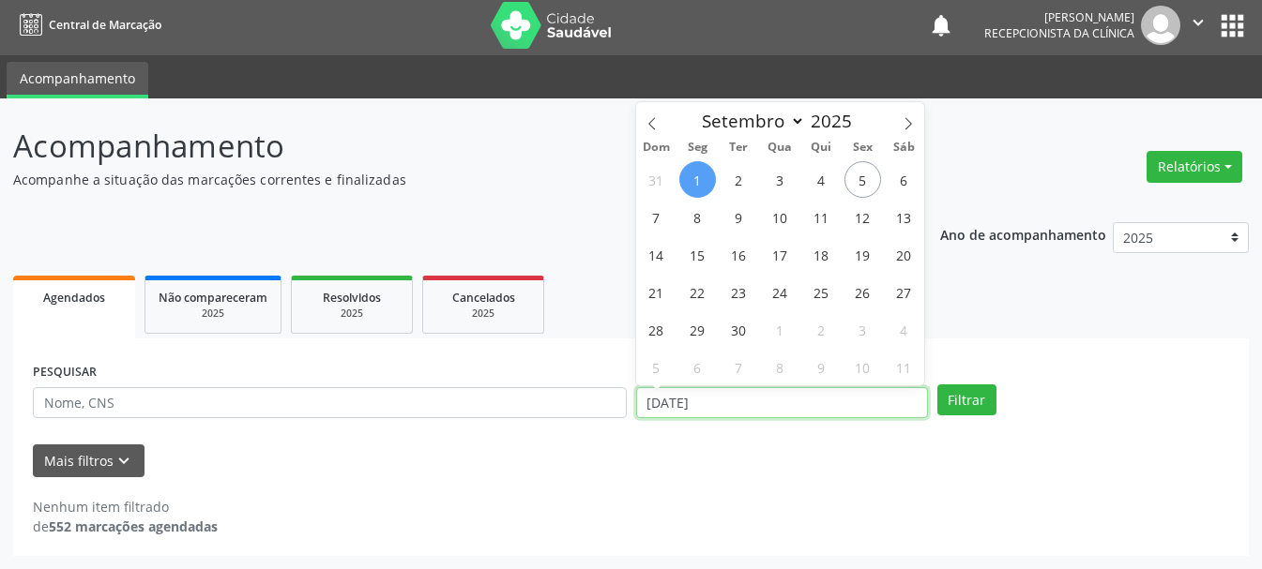
click at [689, 401] on input "[DATE]" at bounding box center [782, 403] width 292 height 32
click at [859, 179] on span "5" at bounding box center [862, 179] width 37 height 37
type input "[DATE]"
click at [859, 179] on span "5" at bounding box center [862, 179] width 37 height 37
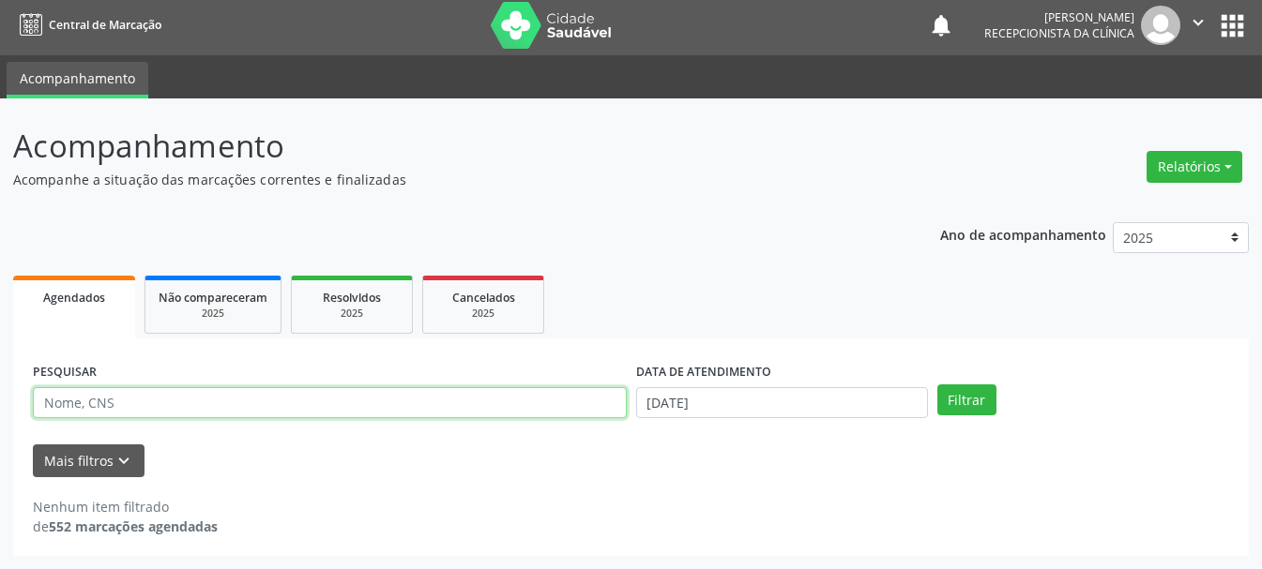
click at [389, 404] on input "text" at bounding box center [330, 403] width 594 height 32
click at [401, 396] on input "text" at bounding box center [330, 403] width 594 height 32
